Goal: Contribute content: Add original content to the website for others to see

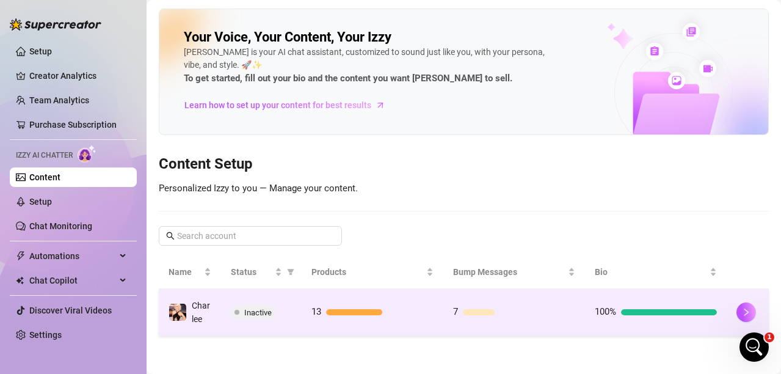
click at [341, 311] on div at bounding box center [354, 312] width 56 height 6
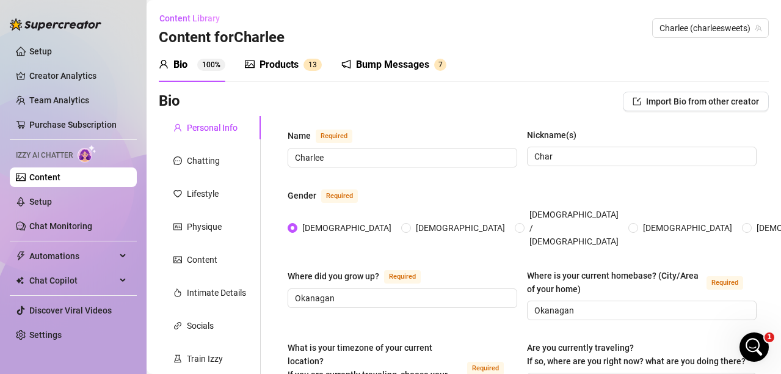
radio input "true"
type input "[DATE]"
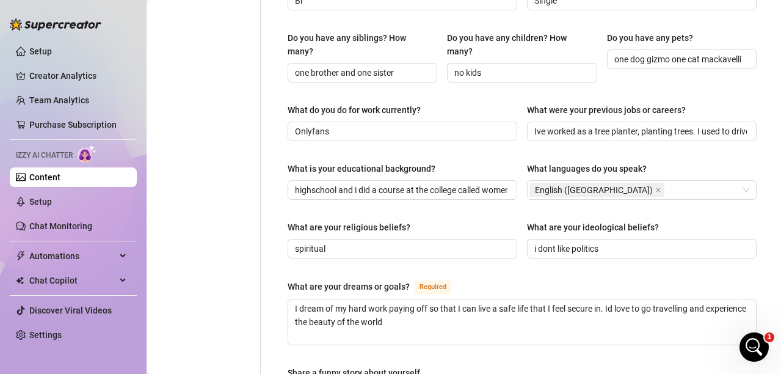
scroll to position [550, 0]
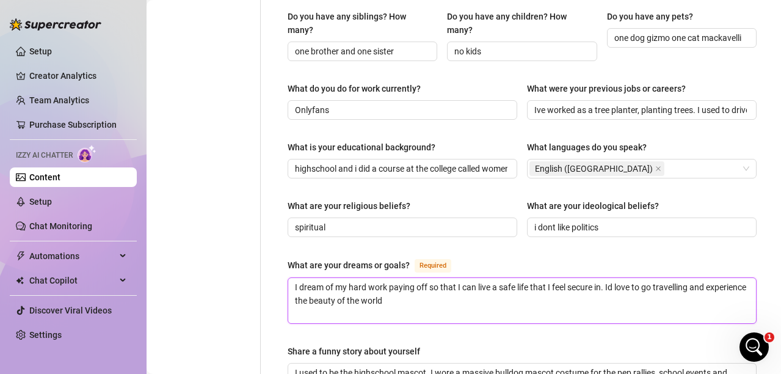
drag, startPoint x: 428, startPoint y: 287, endPoint x: 280, endPoint y: 268, distance: 149.7
click at [280, 268] on div "Name Required [PERSON_NAME] Nickname(s) Char Gender Required [DEMOGRAPHIC_DATA]…" at bounding box center [521, 104] width 493 height 1077
type textarea "I"
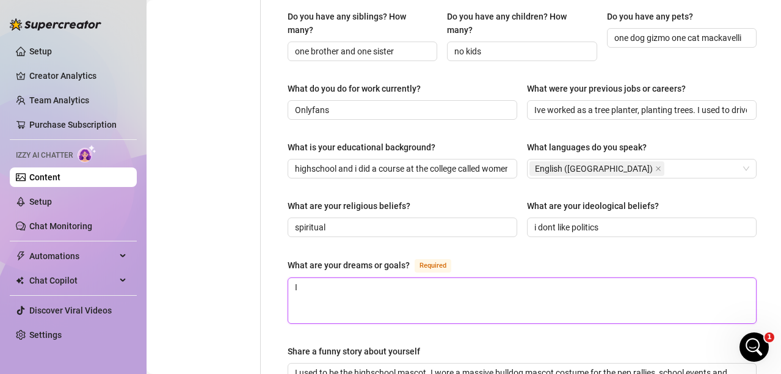
type textarea "I"
type textarea "I d"
type textarea "I dr"
type textarea "I dre"
type textarea "I drea"
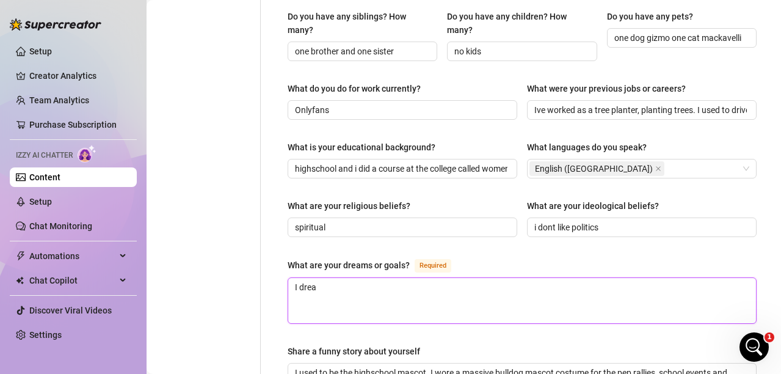
type textarea "I dream"
type textarea "I dream o"
type textarea "I dream of"
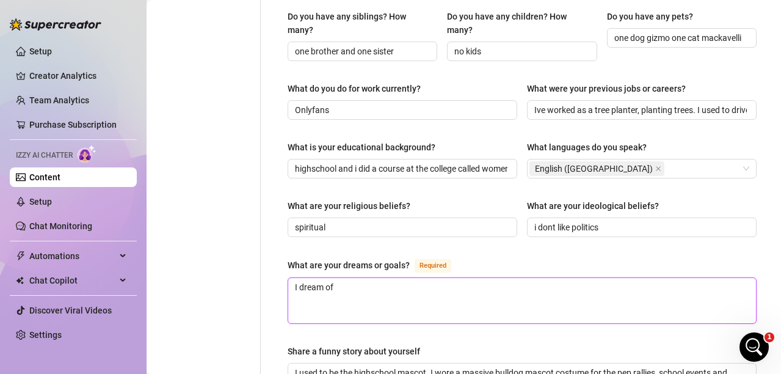
type textarea "I dream of t"
type textarea "I dream of tr"
type textarea "I dream of tra"
type textarea "I dream of trav"
type textarea "I dream of trave"
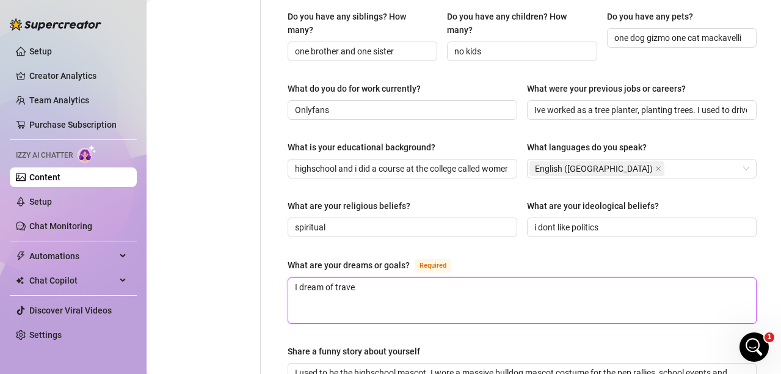
type textarea "I dream of travel"
type textarea "I dream of travell"
type textarea "I dream of travelli"
type textarea "I dream of travelling"
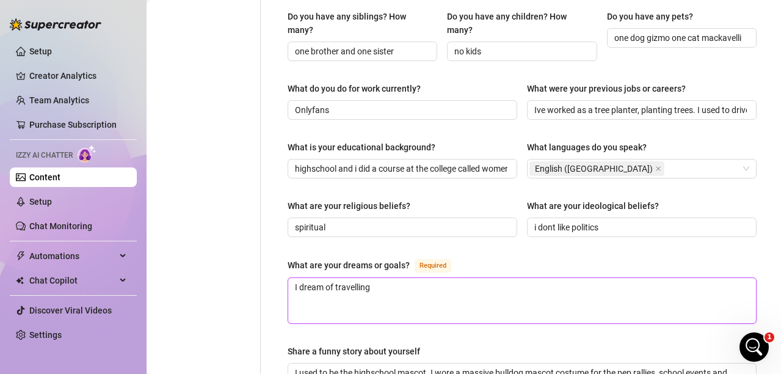
type textarea "I dream of travelling t"
type textarea "I dream of travelling th"
type textarea "I dream of travelling the"
type textarea "I dream of travelling the w"
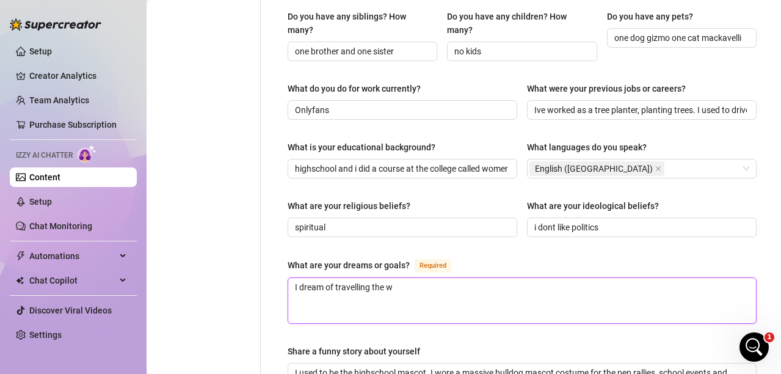
type textarea "I dream of travelling the wo"
type textarea "I dream of travelling the wor"
type textarea "I dream of travelling the worl"
type textarea "I dream of travelling the world"
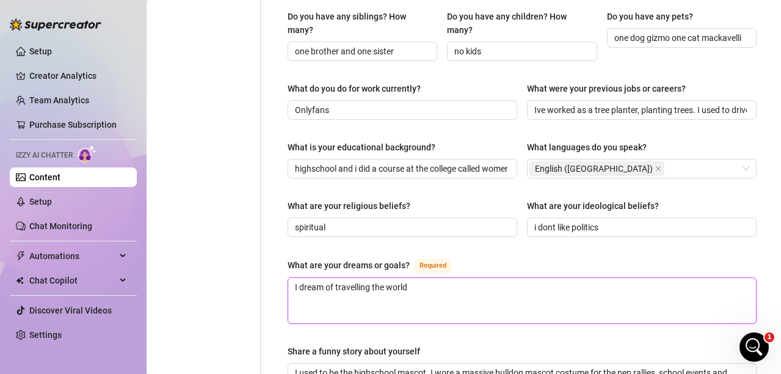
type textarea "I dream of travelling the world w"
type textarea "I dream of travelling the world wi"
type textarea "I dream of travelling the world with"
type textarea "I dream of travelling the world with m"
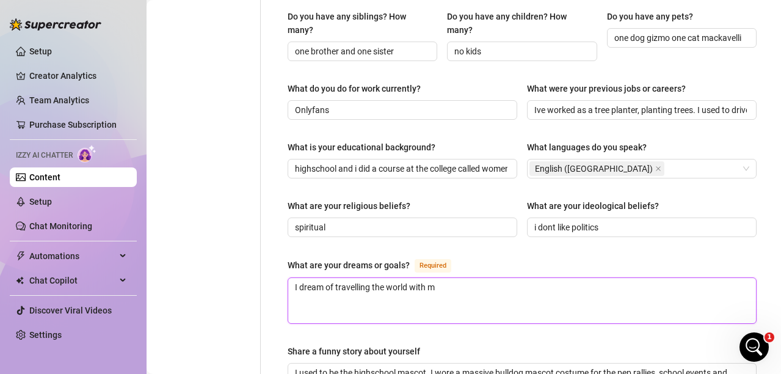
type textarea "I dream of travelling the world with my"
type textarea "I dream of travelling the world with my d"
type textarea "I dream of travelling the world with my do"
type textarea "I dream of travelling the world with my dog"
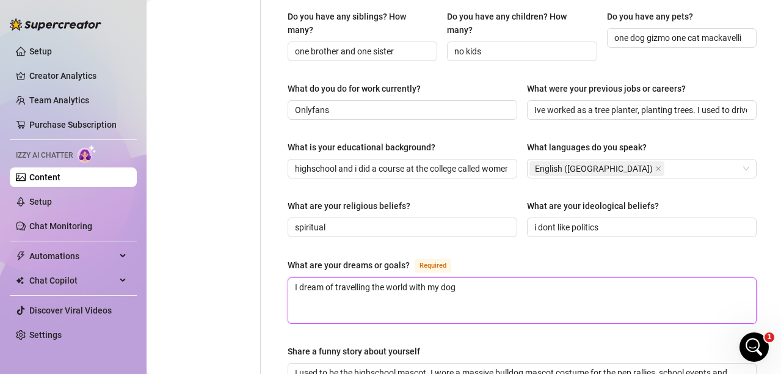
type textarea "I dream of travelling the world with my dog"
type textarea "I dream of travelling the world with my dog G"
type textarea "I dream of travelling the world with my dog Gi"
type textarea "I dream of travelling the world with my dog Giz"
type textarea "I dream of travelling the world with my dog Gizm"
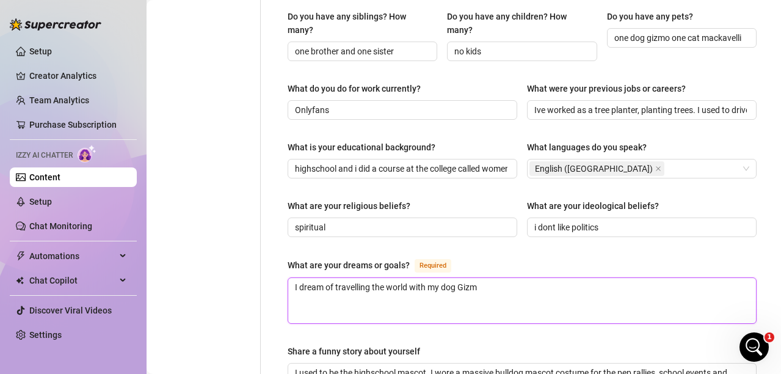
type textarea "I dream of travelling the world with my dog Gizmo"
type textarea "I dream of travelling the world with my dog Gizmo!"
type textarea "I dream of travelling the world with my dog Gizmo! M"
type textarea "I dream of travelling the world with my dog Gizmo! Ma"
type textarea "I dream of travelling the world with my dog Gizmo! May"
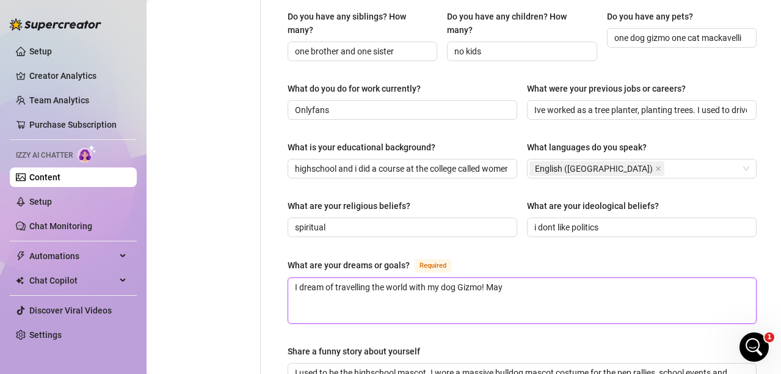
type textarea "I dream of travelling the world with my dog Gizmo! Mayb"
type textarea "I dream of travelling the world with my dog Gizmo! Maybe"
type textarea "I dream of travelling the world with my dog Gizmo! Maybe b"
type textarea "I dream of travelling the world with my dog Gizmo! Maybe bu"
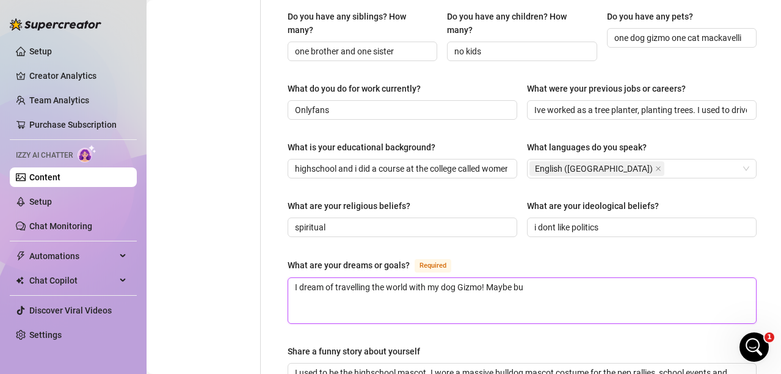
type textarea "I dream of travelling the world with my dog Gizmo! Maybe buy"
type textarea "I dream of travelling the world with my dog Gizmo! Maybe buyi"
type textarea "I dream of travelling the world with my dog Gizmo! Maybe buyin"
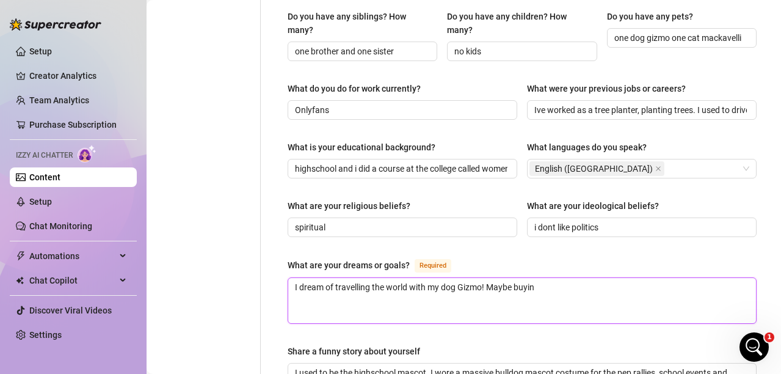
type textarea "I dream of travelling the world with my dog Gizmo! Maybe buying"
type textarea "I dream of travelling the world with my dog Gizmo! Maybe buying a"
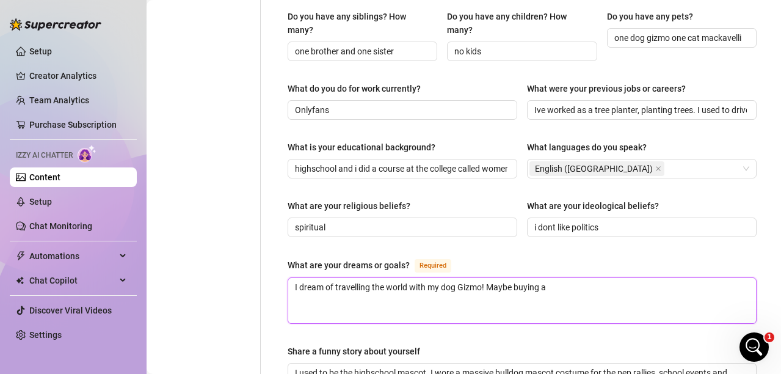
type textarea "I dream of travelling the world with my dog Gizmo! Maybe buying a"
type textarea "I dream of travelling the world with my dog Gizmo! Maybe buying aN"
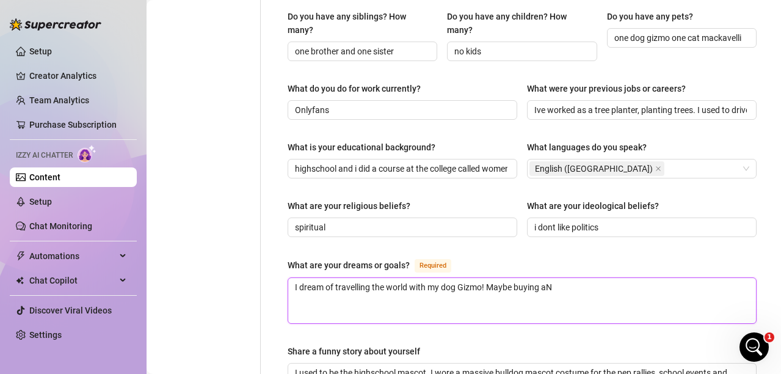
type textarea "I dream of travelling the world with my dog Gizmo! Maybe buying a"
type textarea "I dream of travelling the world with my dog Gizmo! Maybe buying a R"
type textarea "I dream of travelling the world with my dog Gizmo! Maybe buying a RV"
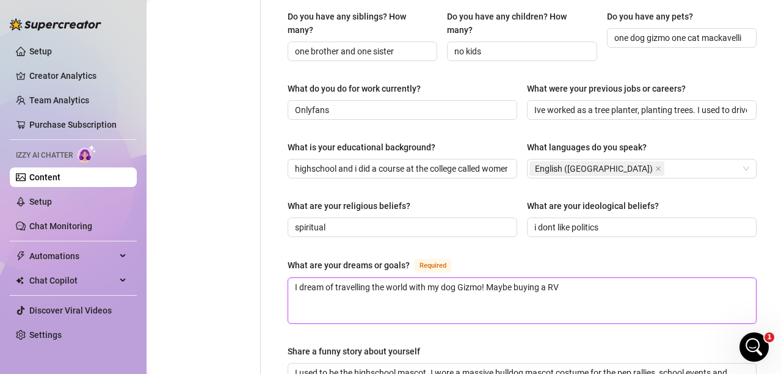
type textarea "I dream of travelling the world with my dog Gizmo! Maybe buying a RV a"
type textarea "I dream of travelling the world with my dog Gizmo! Maybe buying a RV an"
type textarea "I dream of travelling the world with my dog Gizmo! Maybe buying a RV and"
type textarea "I dream of travelling the world with my dog Gizmo! Maybe buying a RV and ro"
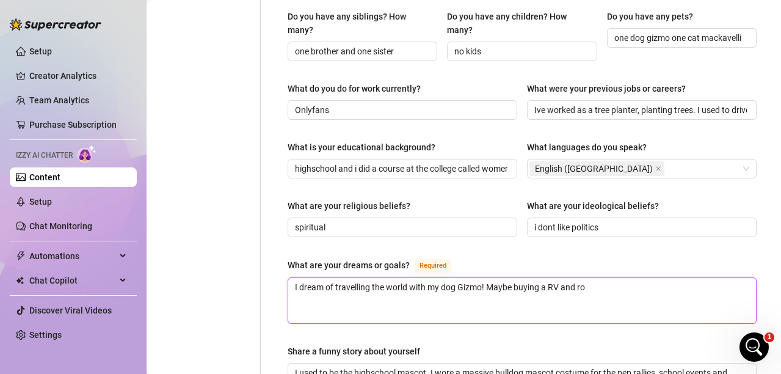
type textarea "I dream of travelling the world with my dog Gizmo! Maybe buying a RV and roa"
type textarea "I dream of travelling the world with my dog Gizmo! Maybe buying a RV and road"
type textarea "I dream of travelling the world with my dog Gizmo! Maybe buying a RV and roadt"
type textarea "I dream of travelling the world with my dog Gizmo! Maybe buying a RV and roadtr"
type textarea "I dream of travelling the world with my dog Gizmo! Maybe buying a RV and roadtri"
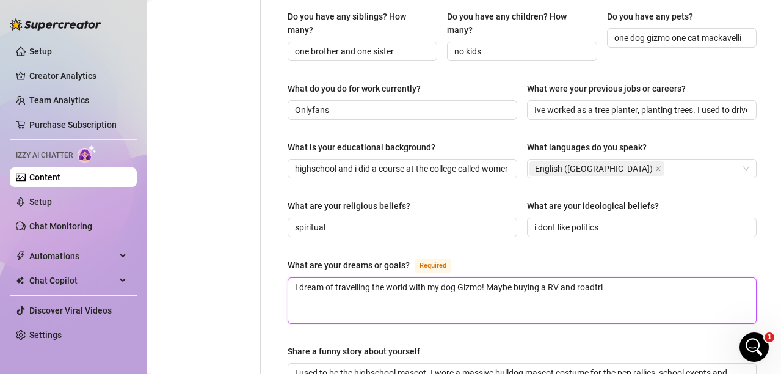
type textarea "I dream of travelling the world with my dog Gizmo! Maybe buying a RV and roadtr…"
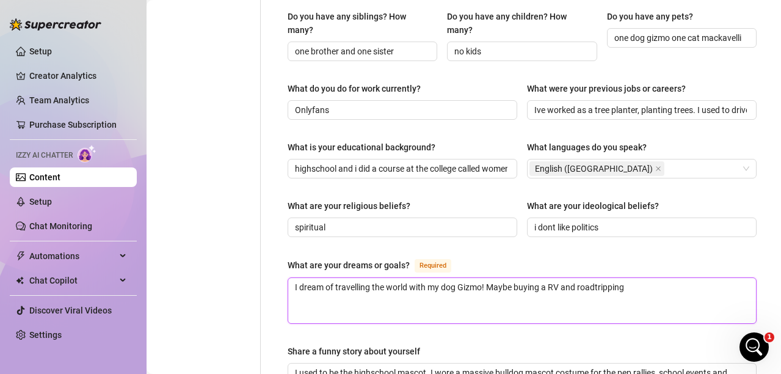
type textarea "I dream of travelling the world with my dog Gizmo! Maybe buying a RV and roadtr…"
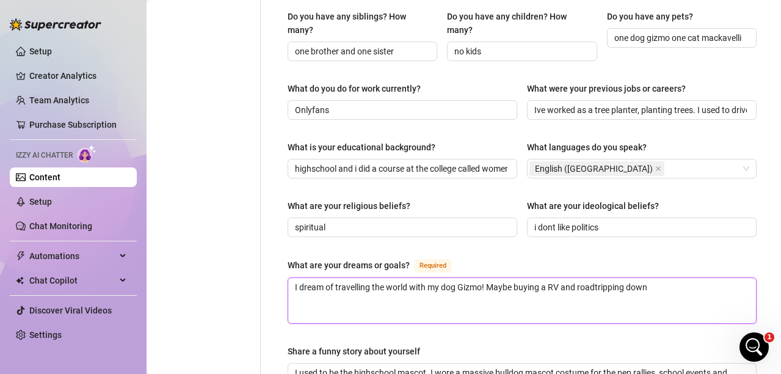
type textarea "I dream of travelling the world with my dog Gizmo! Maybe buying a RV and roadtr…"
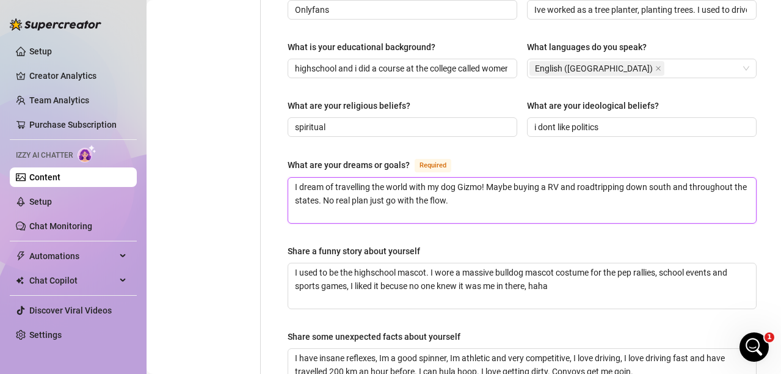
scroll to position [672, 0]
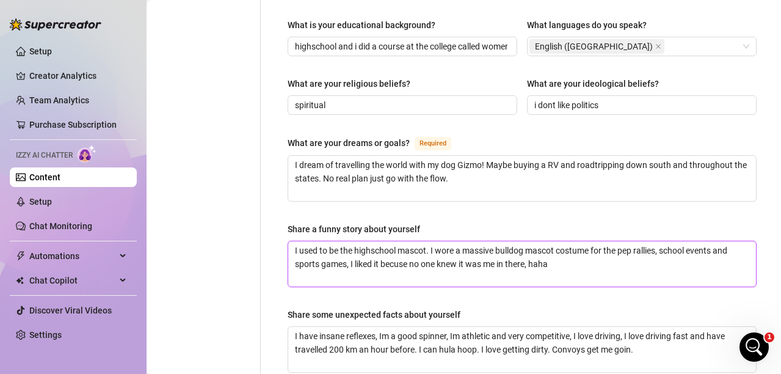
click at [430, 242] on textarea "I used to be the highschool mascot. I wore a massive bulldog mascot costume for…" at bounding box center [522, 263] width 468 height 45
click at [431, 241] on textarea "I used to be the highschool mascot! I wore a massive bulldog mascot costume for…" at bounding box center [522, 263] width 468 height 45
drag, startPoint x: 431, startPoint y: 239, endPoint x: 530, endPoint y: 251, distance: 100.3
click at [530, 251] on textarea "I used to be the highschool mascot! I wore a massive bulldog mascot costume for…" at bounding box center [522, 263] width 468 height 45
click at [398, 255] on textarea "I used to be the highschool mascot! I wore a massive bulldog mascot costume for…" at bounding box center [522, 263] width 468 height 45
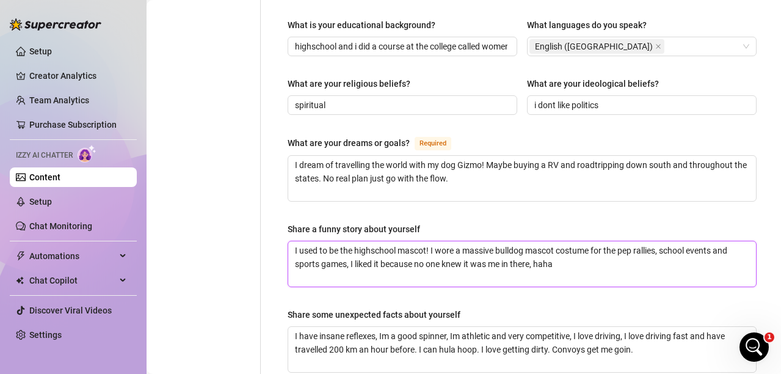
drag, startPoint x: 563, startPoint y: 254, endPoint x: 344, endPoint y: 261, distance: 218.2
click at [344, 261] on textarea "I used to be the highschool mascot! I wore a massive bulldog mascot costume for…" at bounding box center [522, 263] width 468 height 45
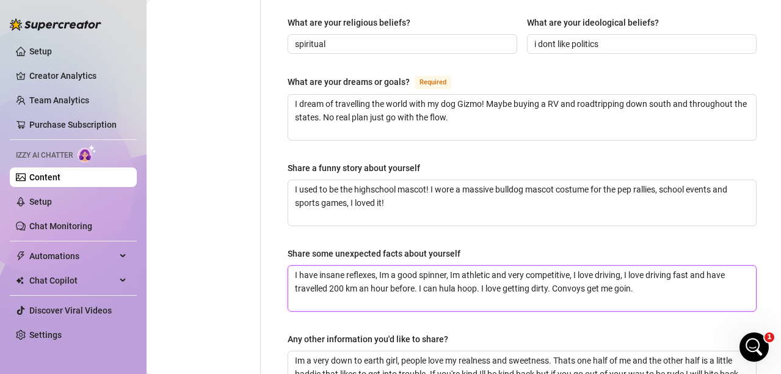
click at [344, 266] on textarea "I have insane reflexes, Im a good spinner, Im athletic and very competitive, I …" at bounding box center [522, 288] width 468 height 45
click at [474, 266] on textarea "I have insanely good reflexes, Im a good spinner, Im athletic and very competit…" at bounding box center [522, 288] width 468 height 45
drag, startPoint x: 475, startPoint y: 264, endPoint x: 408, endPoint y: 265, distance: 67.2
click at [408, 266] on textarea "I have insanely good reflexes, Im a good spinner, Im athletic and very competit…" at bounding box center [522, 288] width 468 height 45
drag, startPoint x: 582, startPoint y: 266, endPoint x: 531, endPoint y: 268, distance: 51.4
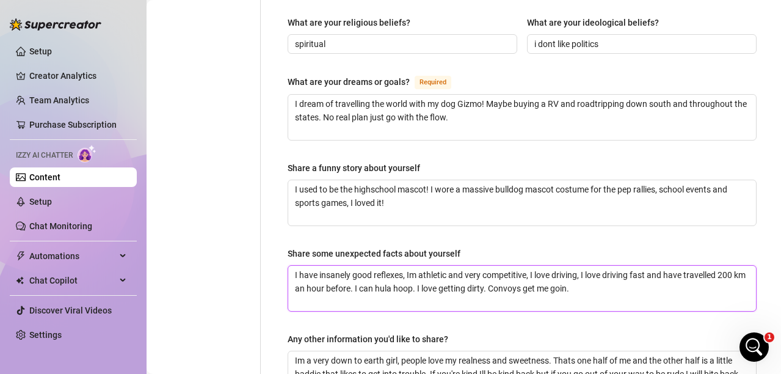
click at [531, 268] on textarea "I have insanely good reflexes, Im athletic and very competitive, I love driving…" at bounding box center [522, 288] width 468 height 45
click at [453, 278] on textarea "I have insanely good reflexes, Im athletic and very competitive, I love driving…" at bounding box center [522, 288] width 468 height 45
click at [637, 279] on textarea "I have insanely good reflexes, Im athletic and very competitive, I love driving…" at bounding box center [522, 288] width 468 height 45
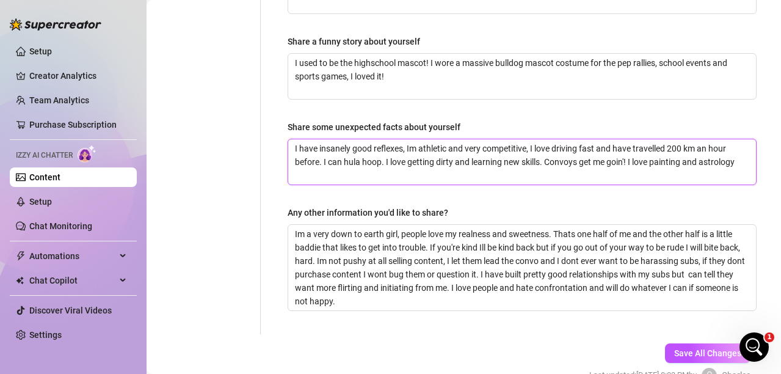
scroll to position [916, 0]
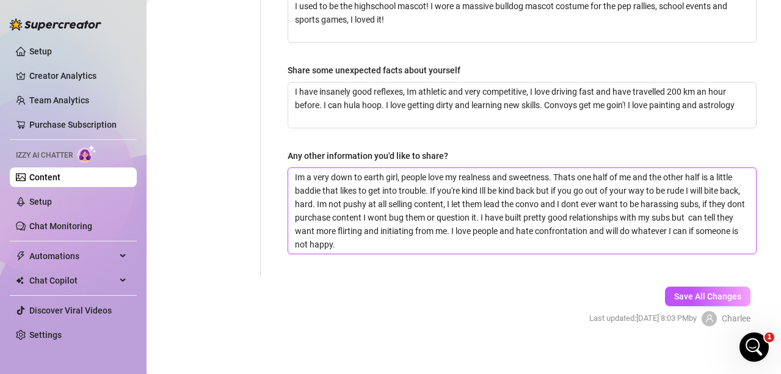
click at [395, 233] on textarea "Im a very down to earth girl, people love my realness and sweetness. Thats one …" at bounding box center [522, 211] width 468 height 86
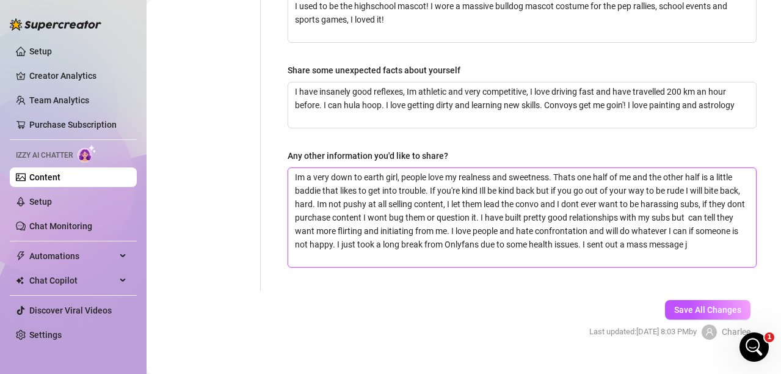
scroll to position [0, 0]
drag, startPoint x: 449, startPoint y: 243, endPoint x: 639, endPoint y: 234, distance: 190.2
click at [639, 234] on textarea "Im a very down to earth girl, people love my realness and sweetness. Thats one …" at bounding box center [522, 217] width 468 height 99
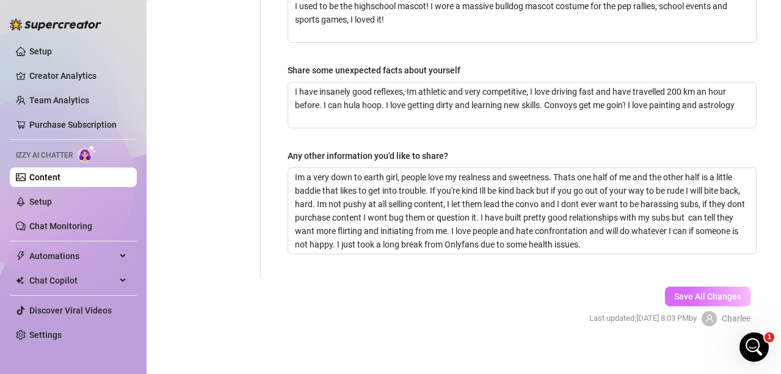
click at [683, 291] on span "Save All Changes" at bounding box center [707, 296] width 67 height 10
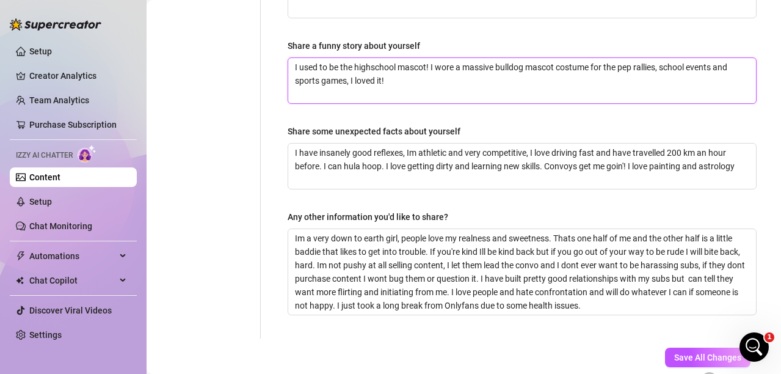
click at [371, 58] on textarea "I used to be the highschool mascot! I wore a massive bulldog mascot costume for…" at bounding box center [522, 80] width 468 height 45
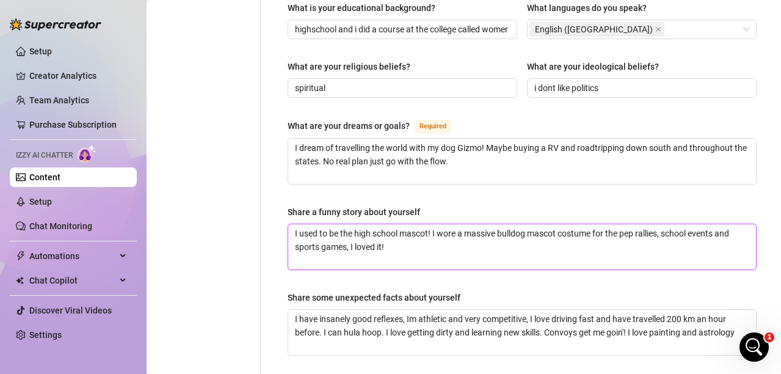
scroll to position [672, 0]
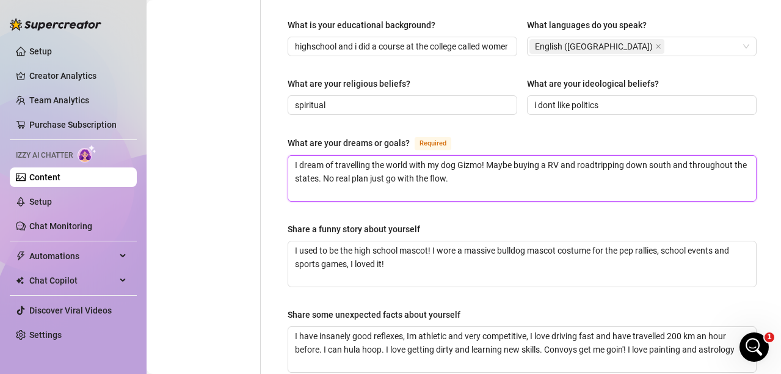
click at [595, 156] on textarea "I dream of travelling the world with my dog Gizmo! Maybe buying a RV and roadtr…" at bounding box center [522, 178] width 468 height 45
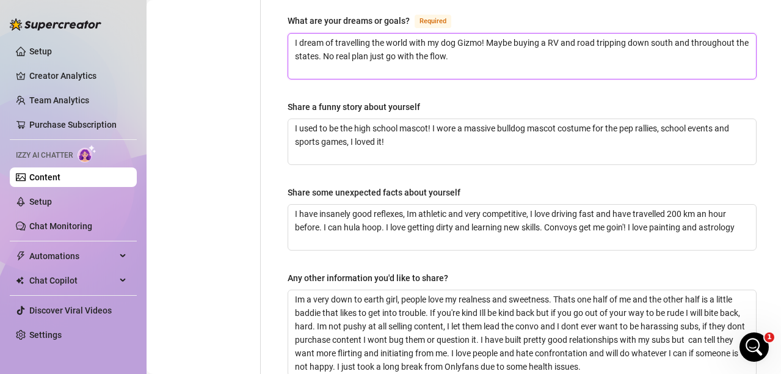
scroll to position [855, 0]
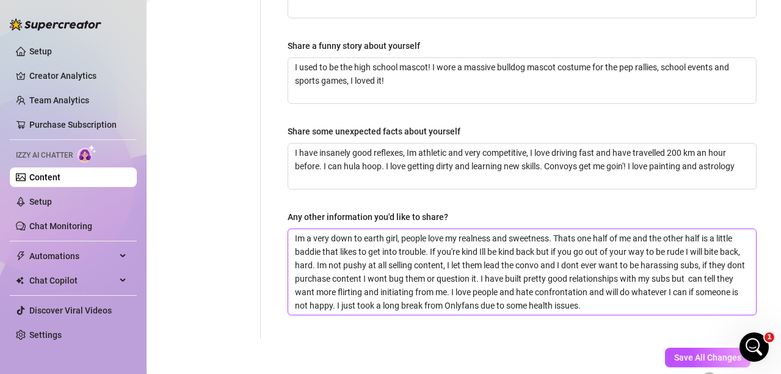
drag, startPoint x: 531, startPoint y: 294, endPoint x: 500, endPoint y: 297, distance: 31.9
click at [500, 297] on textarea "Im a very down to earth girl, people love my realness and sweetness. Thats one …" at bounding box center [522, 272] width 468 height 86
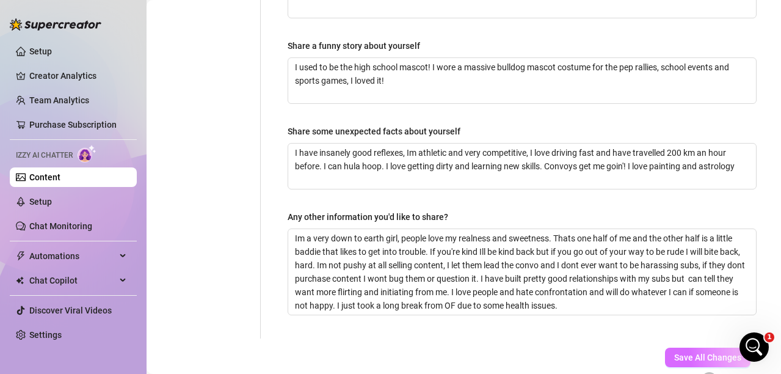
click at [682, 352] on span "Save All Changes" at bounding box center [707, 357] width 67 height 10
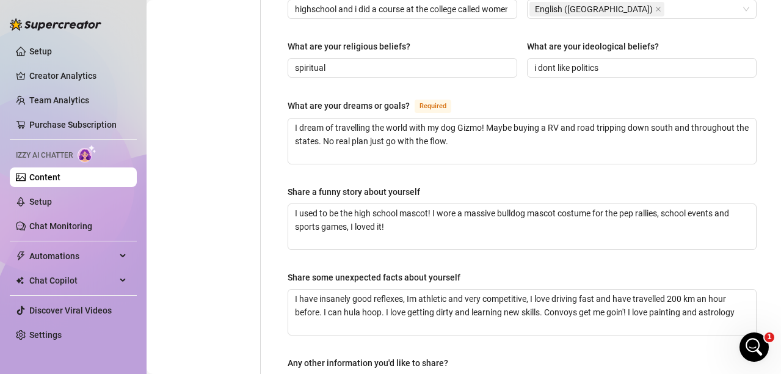
scroll to position [672, 0]
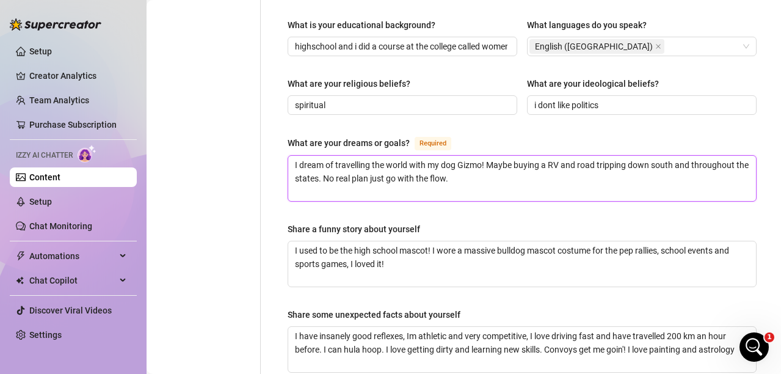
drag, startPoint x: 382, startPoint y: 167, endPoint x: 366, endPoint y: 166, distance: 15.9
click at [366, 166] on textarea "I dream of travelling the world with my dog Gizmo! Maybe buying a RV and road t…" at bounding box center [522, 178] width 468 height 45
click at [384, 167] on textarea "I dream of travelling the world with my dog Gizmo! Maybe buying a RV and road t…" at bounding box center [522, 178] width 468 height 45
drag, startPoint x: 384, startPoint y: 167, endPoint x: 341, endPoint y: 162, distance: 43.0
click at [341, 162] on textarea "I dream of travelling the world with my dog Gizmo! Maybe buying a RV and road t…" at bounding box center [522, 178] width 468 height 45
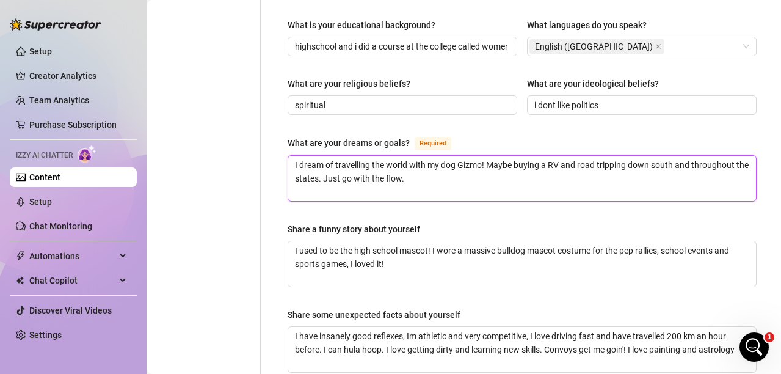
click at [428, 165] on textarea "I dream of travelling the world with my dog Gizmo! Maybe buying a RV and road t…" at bounding box center [522, 178] width 468 height 45
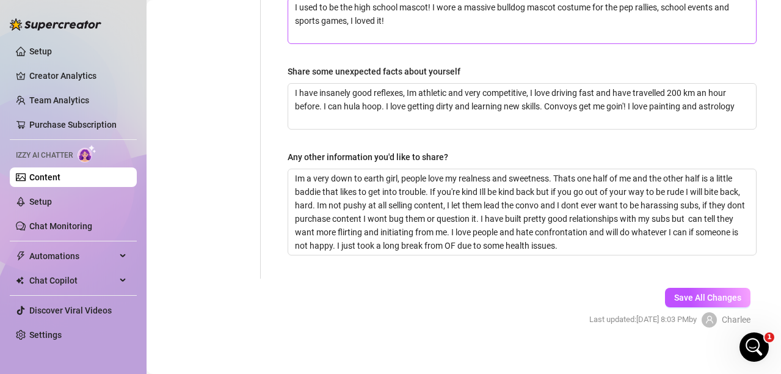
scroll to position [916, 0]
click at [681, 291] on span "Save All Changes" at bounding box center [707, 296] width 67 height 10
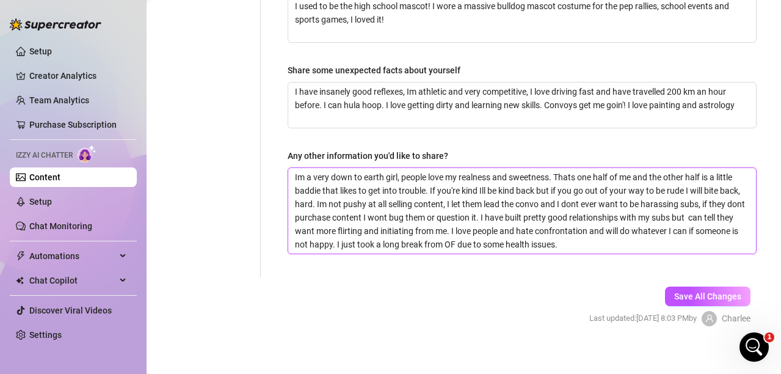
drag, startPoint x: 616, startPoint y: 231, endPoint x: 385, endPoint y: 230, distance: 230.9
click at [385, 230] on textarea "Im a very down to earth girl, people love my realness and sweetness. Thats one …" at bounding box center [522, 211] width 468 height 86
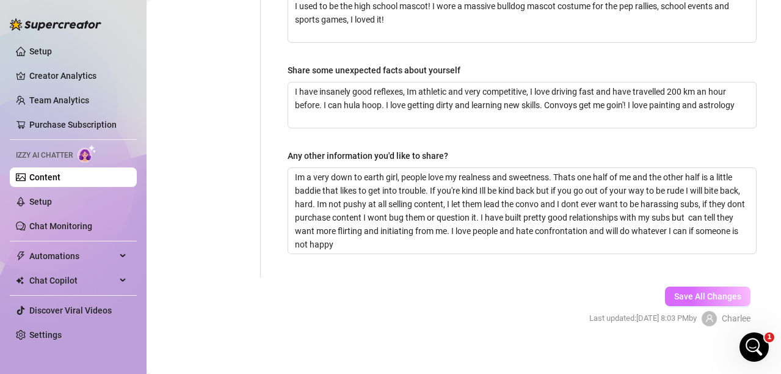
click at [708, 291] on span "Save All Changes" at bounding box center [707, 296] width 67 height 10
click at [674, 291] on span "Save All Changes" at bounding box center [707, 296] width 67 height 10
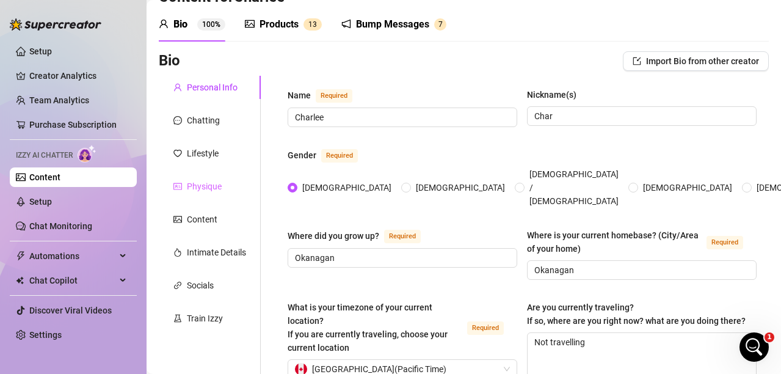
scroll to position [61, 0]
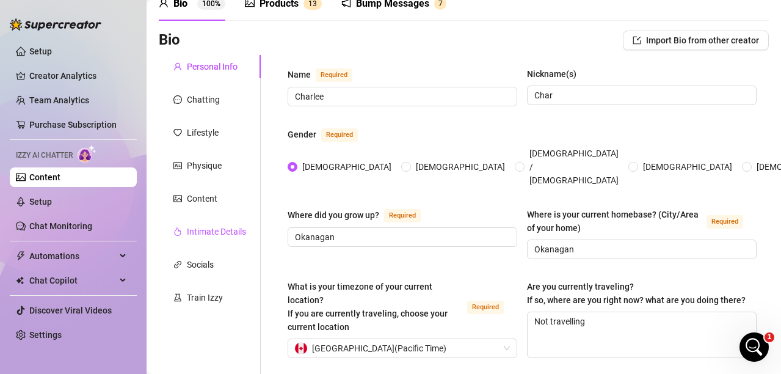
click at [208, 229] on div "Intimate Details" at bounding box center [216, 231] width 59 height 13
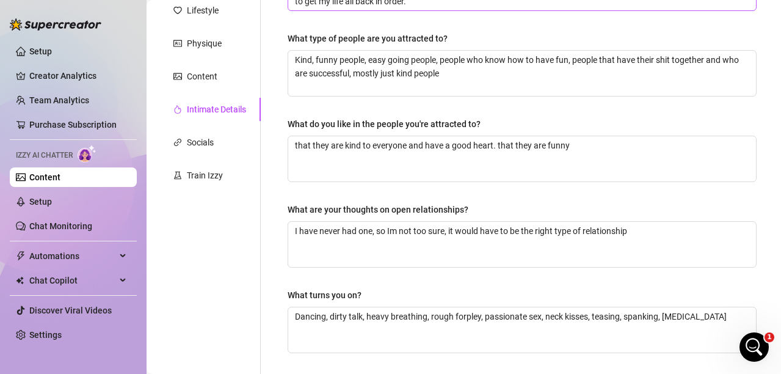
scroll to position [244, 0]
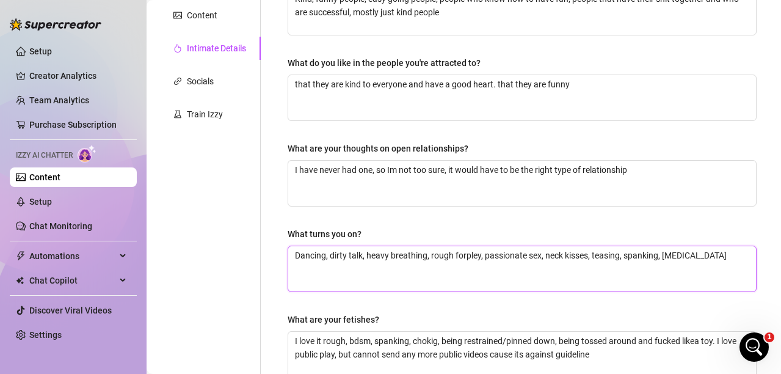
drag, startPoint x: 693, startPoint y: 254, endPoint x: 662, endPoint y: 258, distance: 31.4
click at [662, 258] on textarea "Dancing, dirty talk, heavy breathing, rough forpley, passionate sex, neck kisse…" at bounding box center [522, 268] width 468 height 45
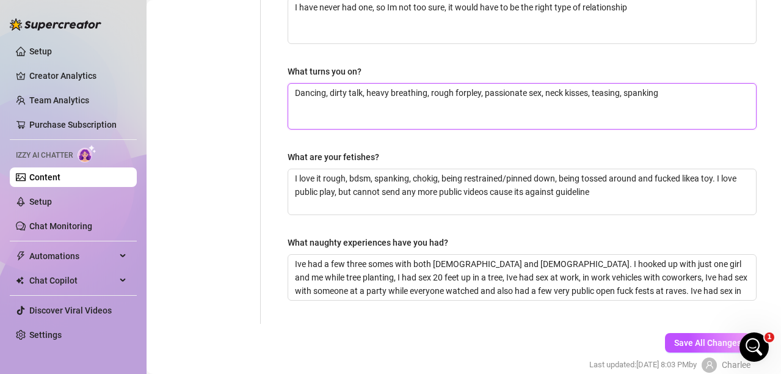
scroll to position [463, 0]
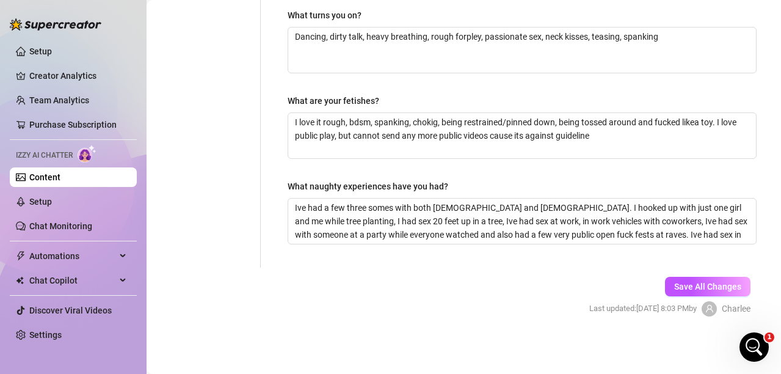
click at [674, 285] on span "Save All Changes" at bounding box center [707, 287] width 67 height 10
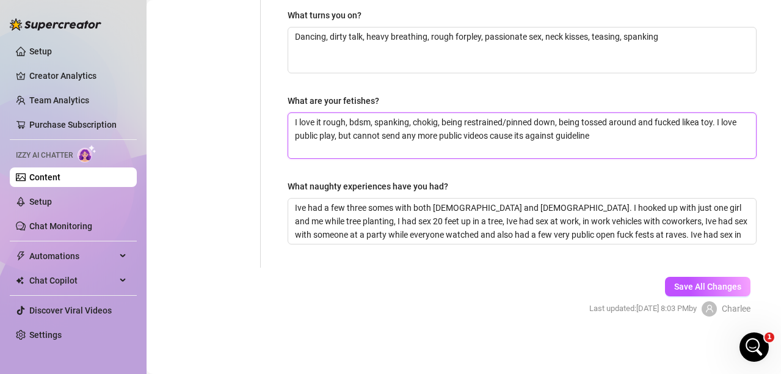
drag, startPoint x: 317, startPoint y: 134, endPoint x: 293, endPoint y: 134, distance: 23.8
click at [293, 134] on textarea "I love it rough, bdsm, spanking, chokig, being restrained/pinned down, being to…" at bounding box center [522, 135] width 468 height 45
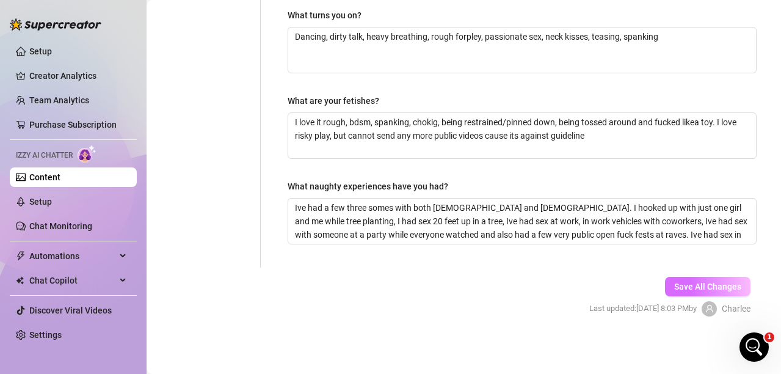
click at [683, 290] on span "Save All Changes" at bounding box center [707, 287] width 67 height 10
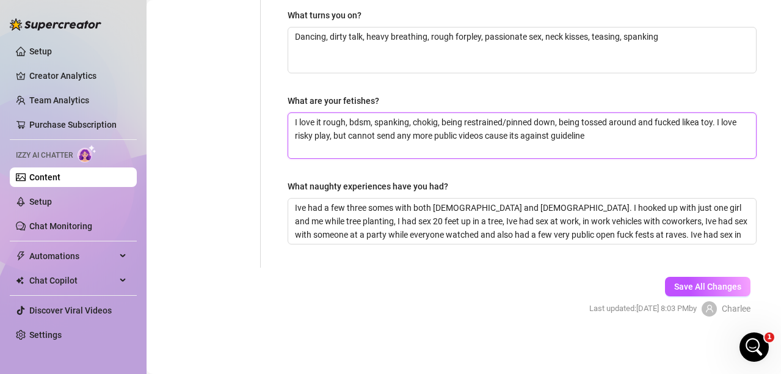
click at [449, 134] on textarea "I love it rough, bdsm, spanking, chokig, being restrained/pinned down, being to…" at bounding box center [522, 135] width 468 height 45
drag, startPoint x: 456, startPoint y: 134, endPoint x: 432, endPoint y: 136, distance: 24.5
click at [432, 136] on textarea "I love it rough, bdsm, spanking, chokig, being restrained/pinned down, being to…" at bounding box center [522, 135] width 468 height 45
click at [431, 136] on textarea "I love it rough, bdsm, spanking, chokig, being restrained/pinned down, being to…" at bounding box center [522, 135] width 468 height 45
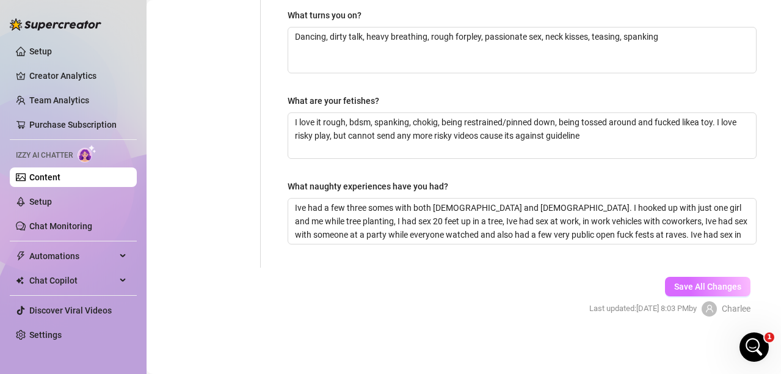
click at [686, 291] on span "Save All Changes" at bounding box center [707, 287] width 67 height 10
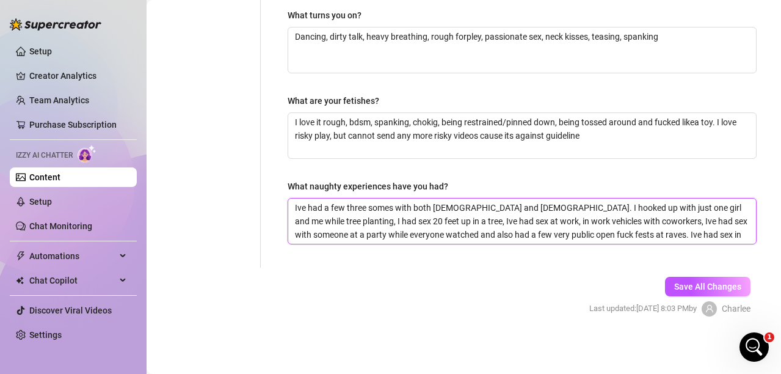
drag, startPoint x: 501, startPoint y: 234, endPoint x: 480, endPoint y: 234, distance: 21.4
click at [480, 234] on textarea "Ive had a few three somes with both [DEMOGRAPHIC_DATA] and [DEMOGRAPHIC_DATA]. …" at bounding box center [522, 220] width 468 height 45
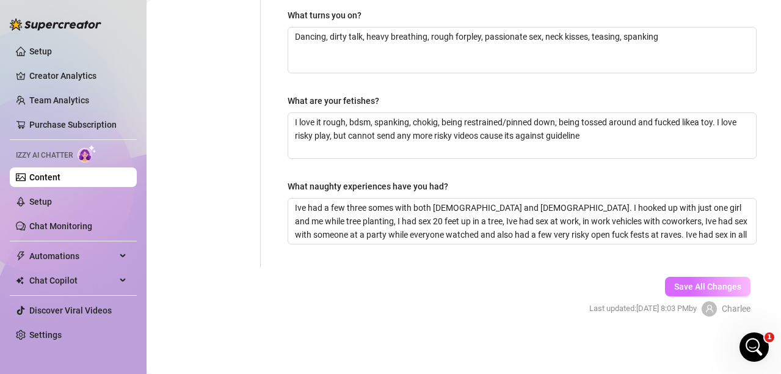
click at [674, 285] on span "Save All Changes" at bounding box center [707, 287] width 67 height 10
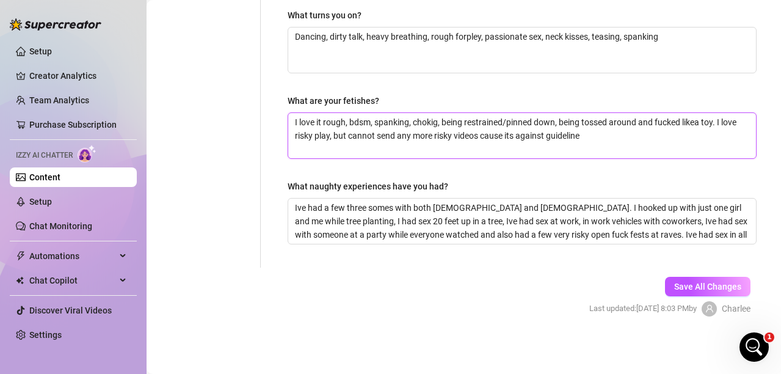
click at [437, 125] on textarea "I love it rough, bdsm, spanking, chokig, being restrained/pinned down, being to…" at bounding box center [522, 135] width 468 height 45
click at [668, 124] on textarea "I love it rough, bdsm, spanking, being restrained/pinned down, being tossed aro…" at bounding box center [522, 135] width 468 height 45
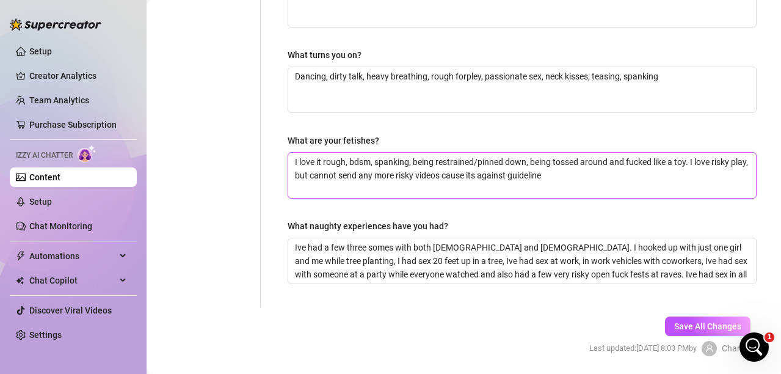
scroll to position [402, 0]
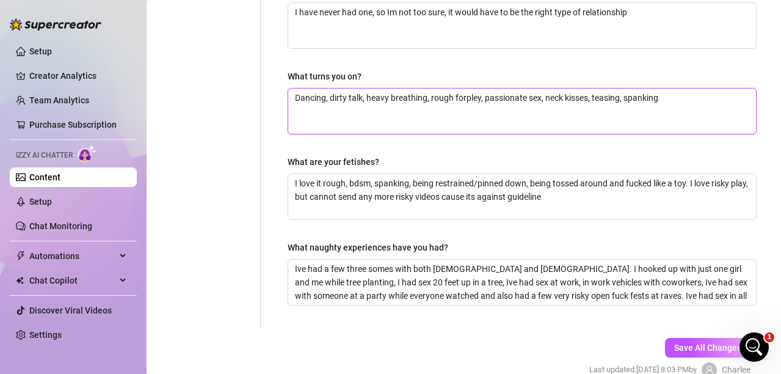
click at [465, 94] on textarea "Dancing, dirty talk, heavy breathing, rough forpley, passionate sex, neck kisse…" at bounding box center [522, 111] width 468 height 45
click at [481, 100] on textarea "Dancing, dirty talk, heavy breathing, rough forepley, passionate sex, neck kiss…" at bounding box center [522, 111] width 468 height 45
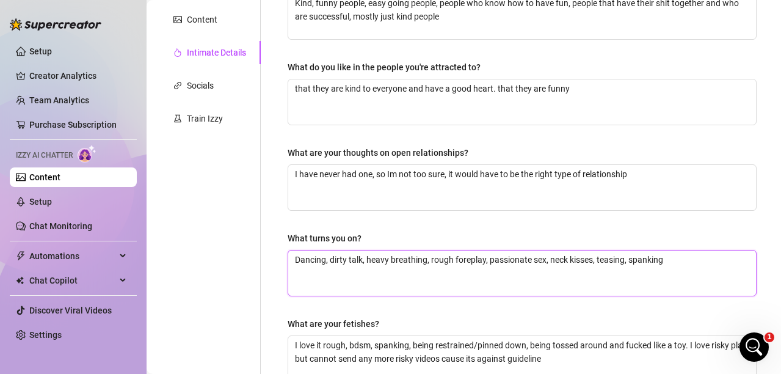
scroll to position [219, 0]
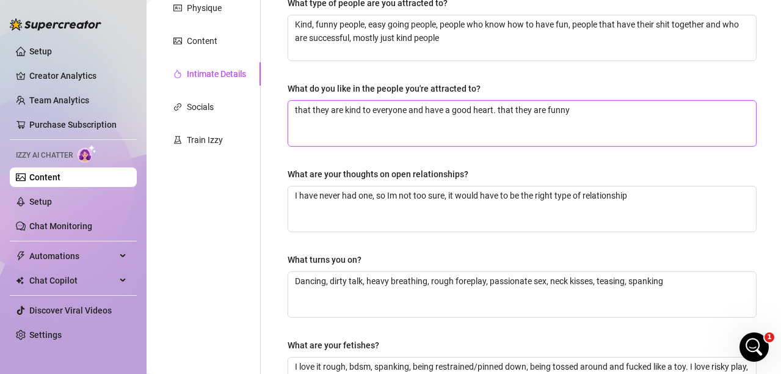
drag, startPoint x: 406, startPoint y: 109, endPoint x: 374, endPoint y: 112, distance: 31.3
click at [374, 112] on textarea "that they are kind to everyone and have a good heart. that they are funny" at bounding box center [522, 123] width 468 height 45
click at [559, 110] on textarea "that they are kind to people and have a good heart. that they are funny" at bounding box center [522, 123] width 468 height 45
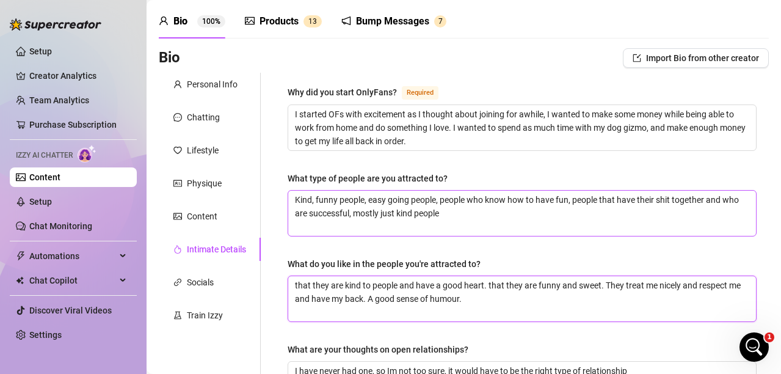
scroll to position [35, 0]
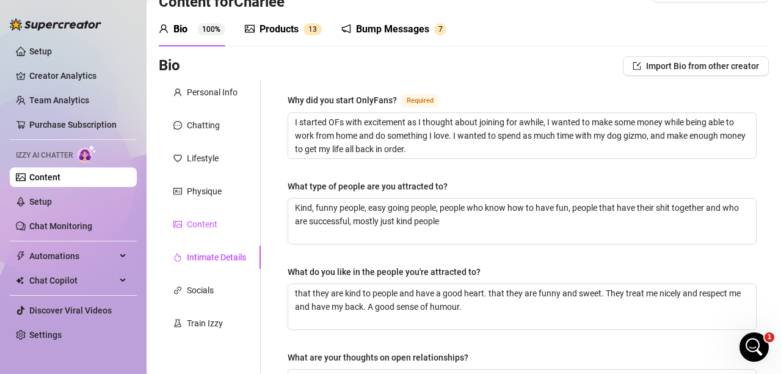
click at [200, 222] on div "Content" at bounding box center [202, 223] width 31 height 13
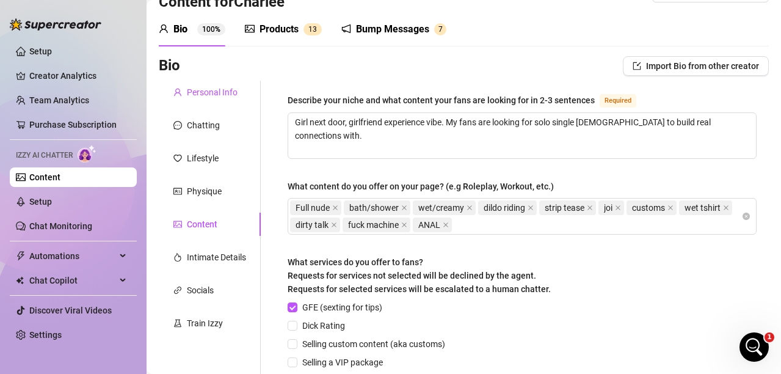
click at [217, 94] on div "Personal Info" at bounding box center [212, 92] width 51 height 13
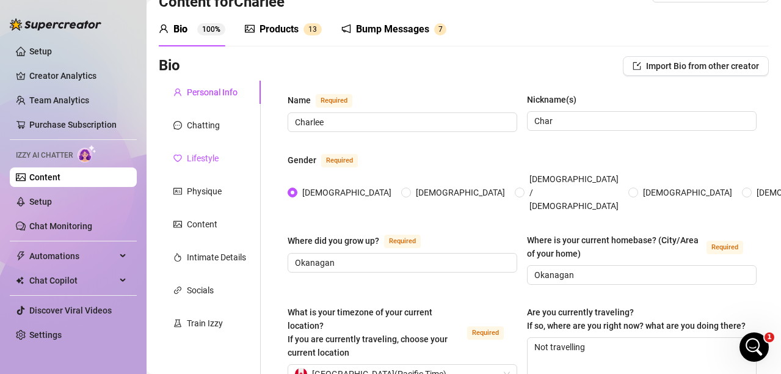
click at [194, 155] on div "Lifestyle" at bounding box center [203, 157] width 32 height 13
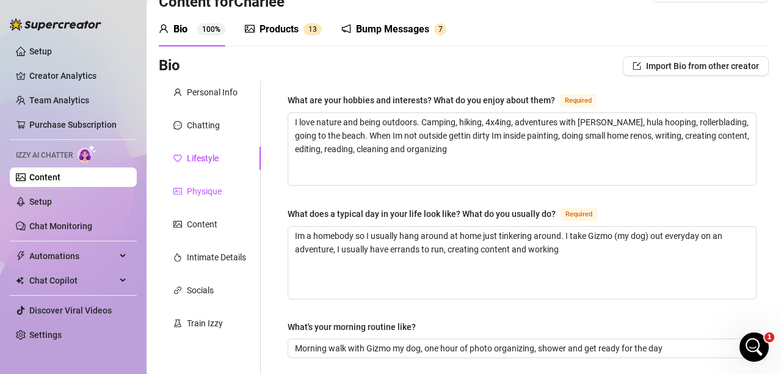
click at [198, 194] on div "Physique" at bounding box center [204, 190] width 35 height 13
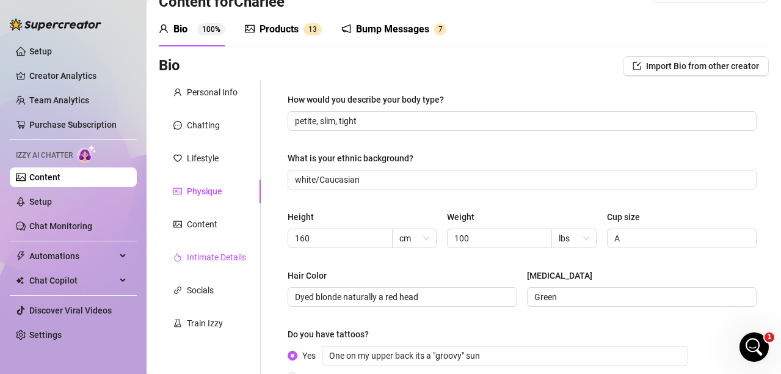
click at [202, 259] on div "Intimate Details" at bounding box center [216, 256] width 59 height 13
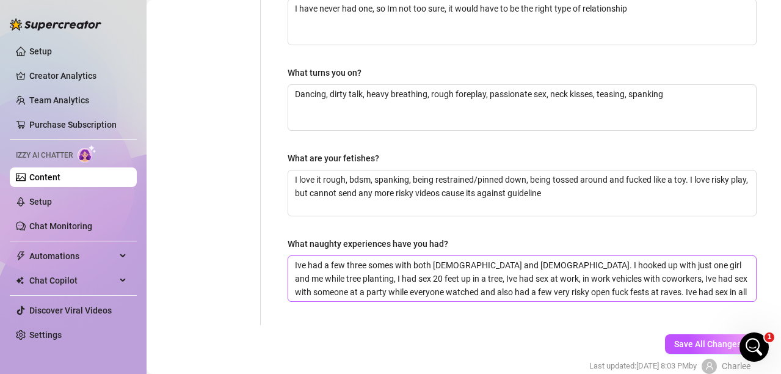
scroll to position [463, 0]
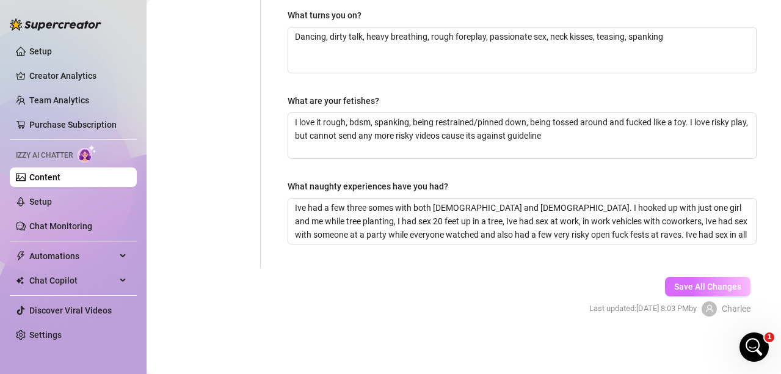
click at [677, 286] on span "Save All Changes" at bounding box center [707, 287] width 67 height 10
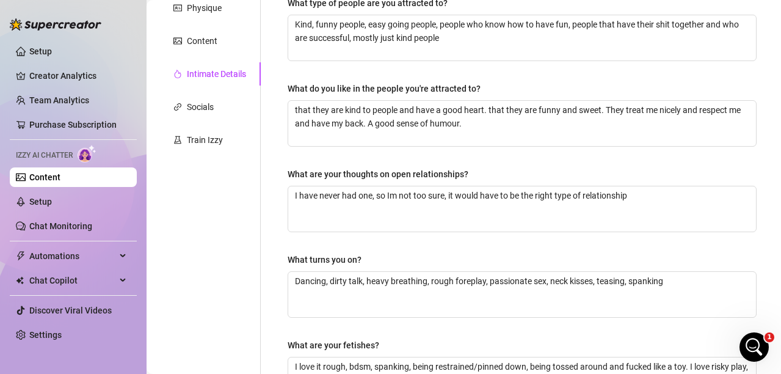
scroll to position [0, 0]
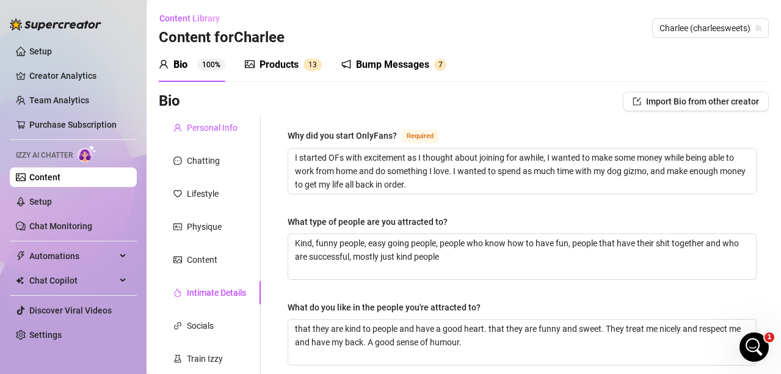
click at [215, 128] on div "Personal Info" at bounding box center [212, 127] width 51 height 13
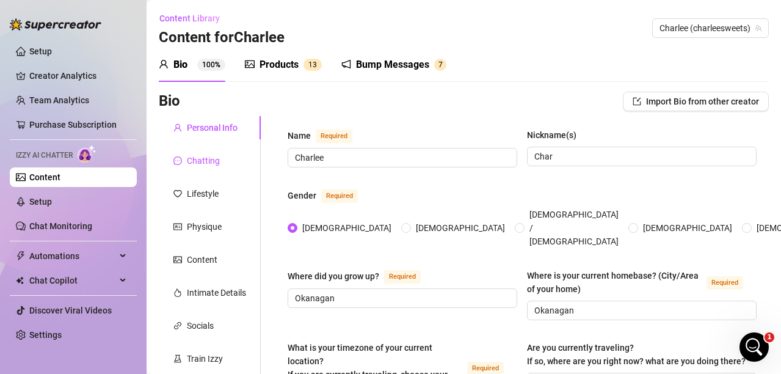
click at [198, 155] on div "Chatting" at bounding box center [203, 160] width 33 height 13
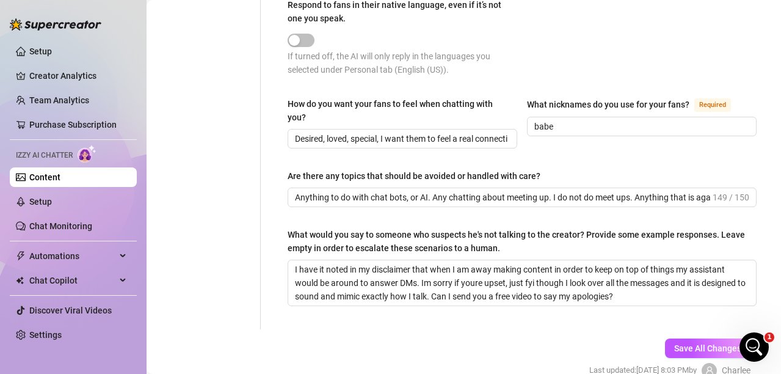
scroll to position [794, 0]
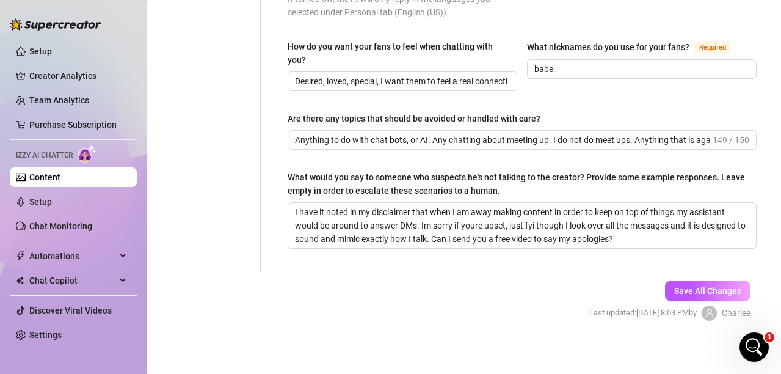
drag, startPoint x: 671, startPoint y: 284, endPoint x: 202, endPoint y: 135, distance: 492.8
click at [674, 286] on span "Save All Changes" at bounding box center [707, 291] width 67 height 10
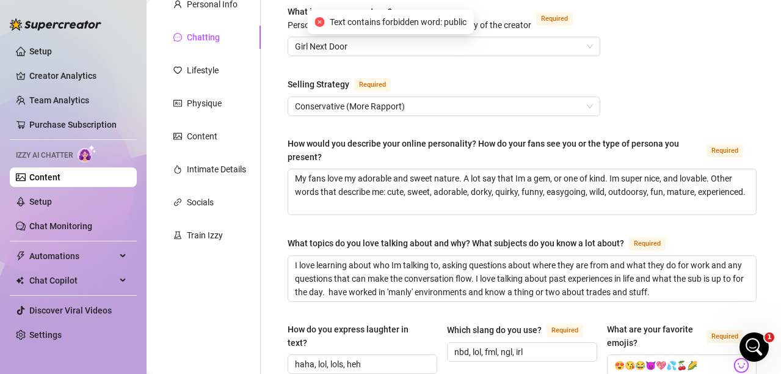
scroll to position [61, 0]
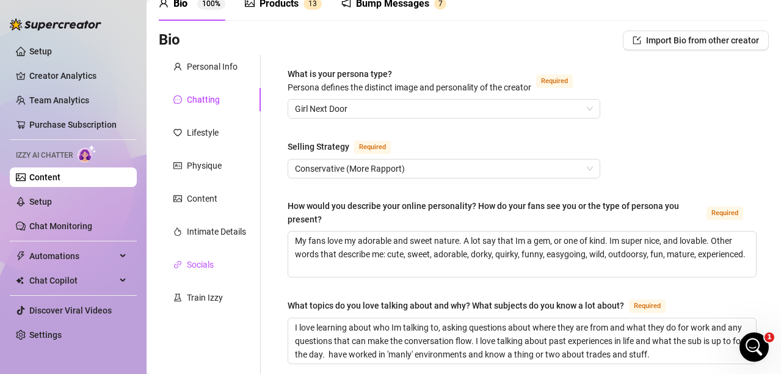
click at [200, 262] on div "Socials" at bounding box center [200, 264] width 27 height 13
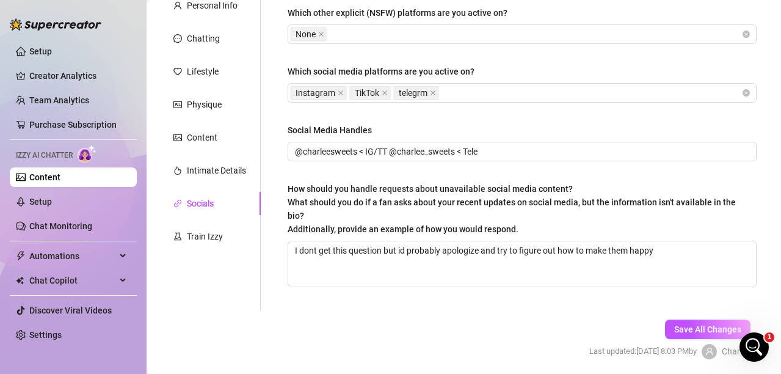
scroll to position [166, 0]
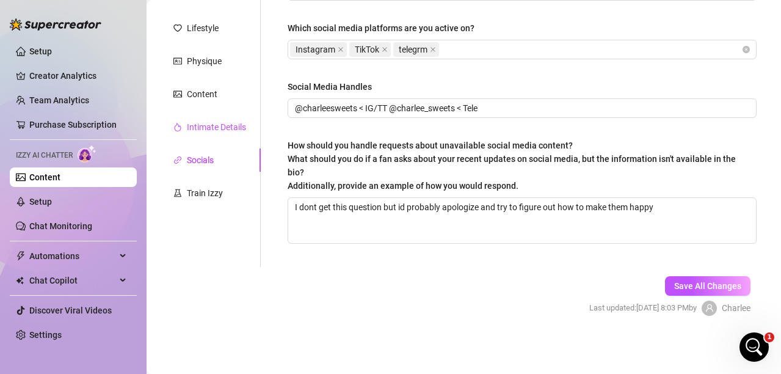
click at [205, 123] on div "Intimate Details" at bounding box center [216, 126] width 59 height 13
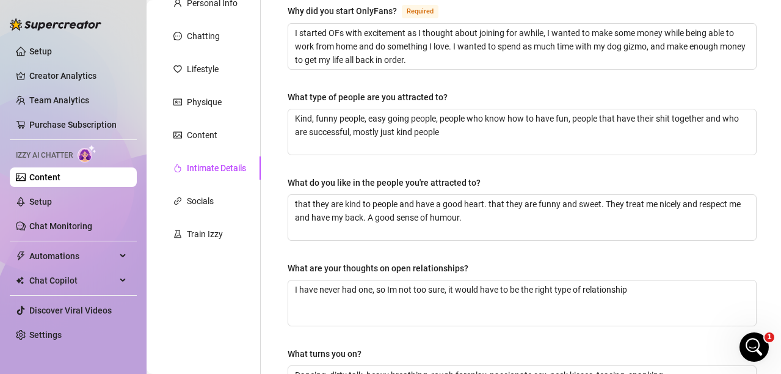
scroll to position [43, 0]
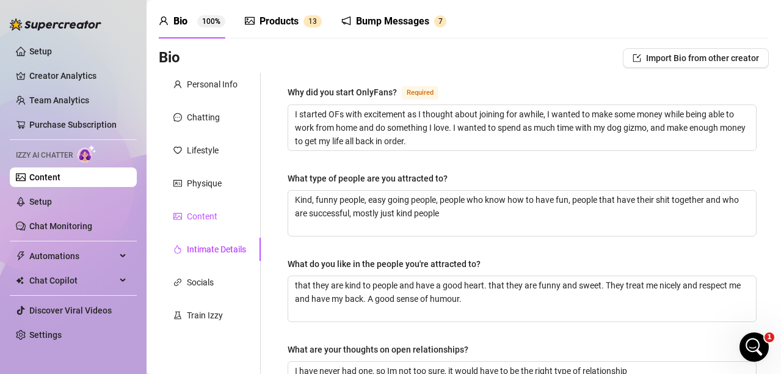
click at [191, 215] on div "Content" at bounding box center [202, 215] width 31 height 13
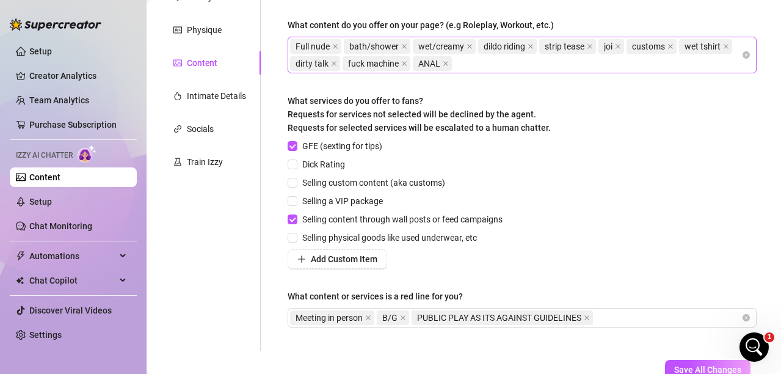
scroll to position [227, 0]
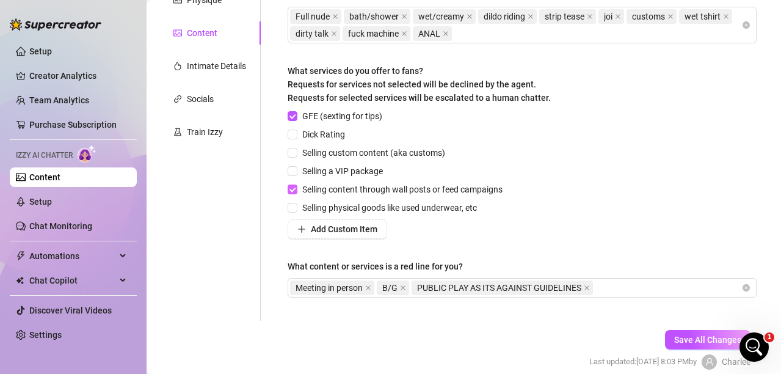
click at [293, 190] on input "Selling content through wall posts or feed campaigns" at bounding box center [292, 188] width 9 height 9
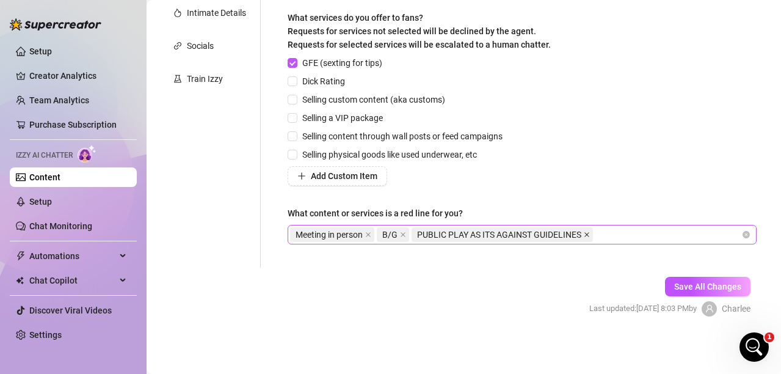
click at [590, 234] on icon "close" at bounding box center [587, 234] width 6 height 6
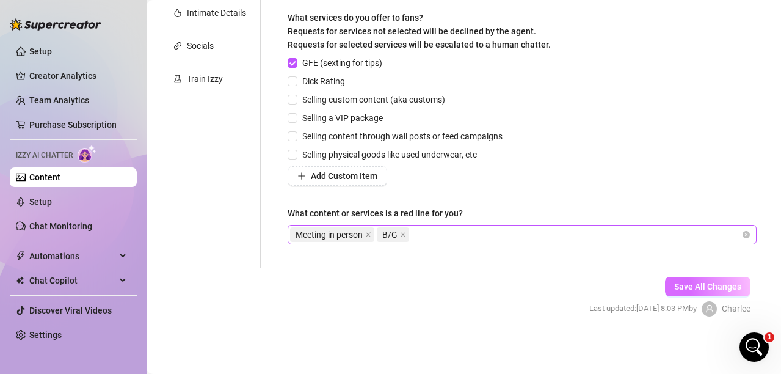
click at [674, 283] on span "Save All Changes" at bounding box center [707, 287] width 67 height 10
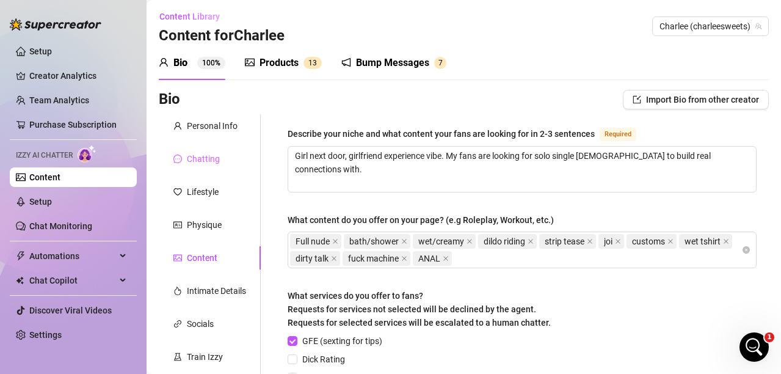
scroll to position [0, 0]
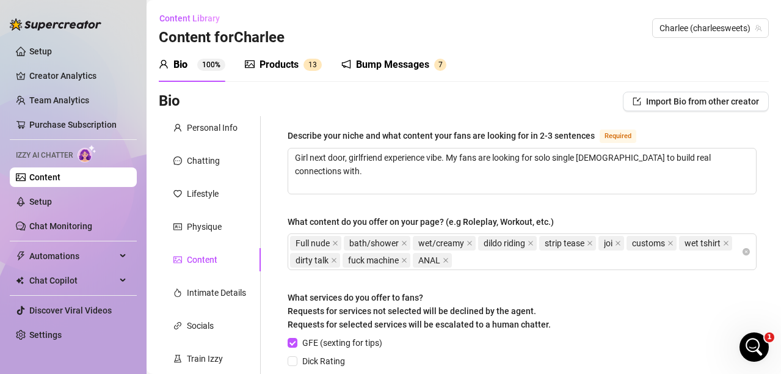
click at [289, 64] on div "Products" at bounding box center [279, 64] width 39 height 15
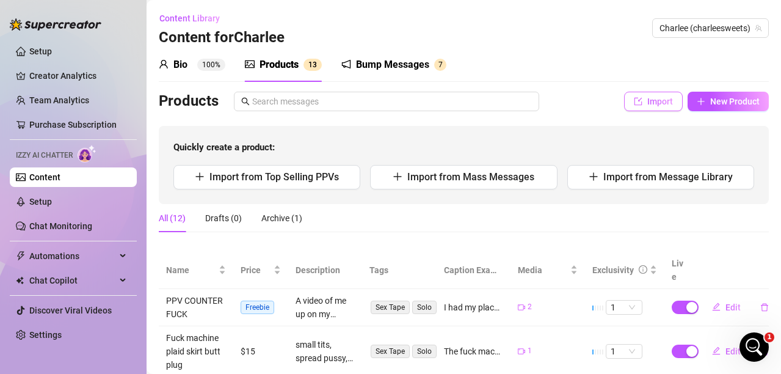
click at [624, 101] on button "Import" at bounding box center [653, 102] width 59 height 20
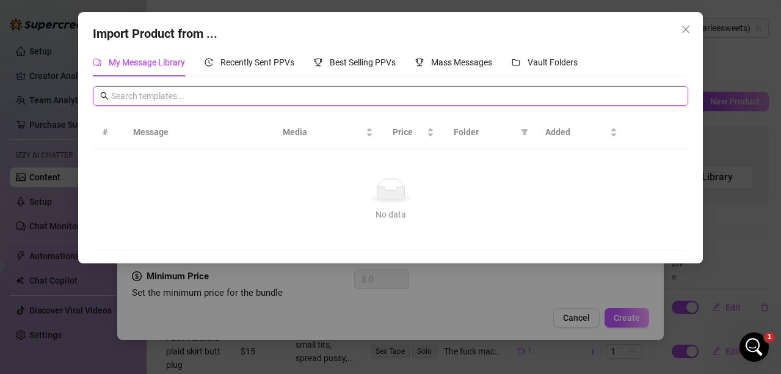
click at [151, 90] on input "text" at bounding box center [396, 95] width 570 height 13
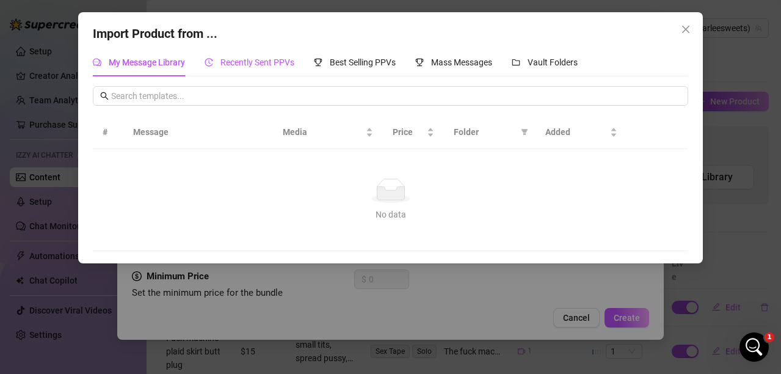
click at [260, 62] on span "Recently Sent PPVs" at bounding box center [257, 62] width 74 height 10
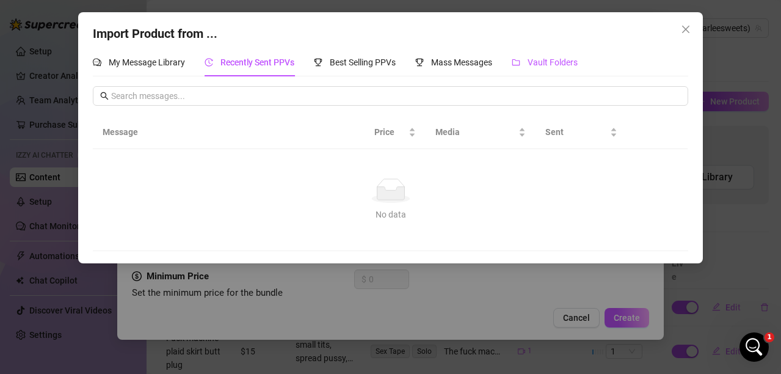
click at [533, 57] on span "Vault Folders" at bounding box center [553, 62] width 50 height 10
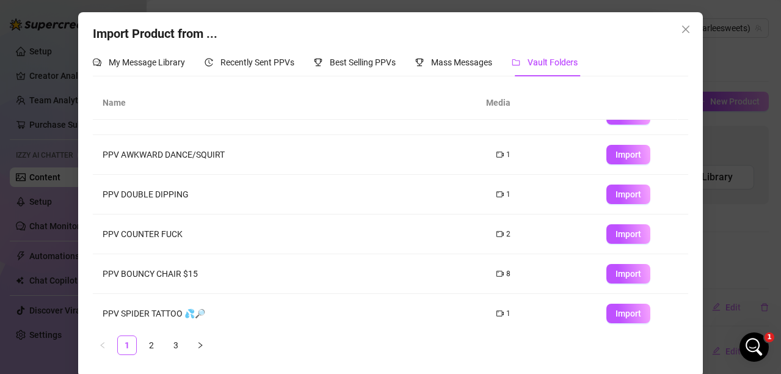
scroll to position [191, 0]
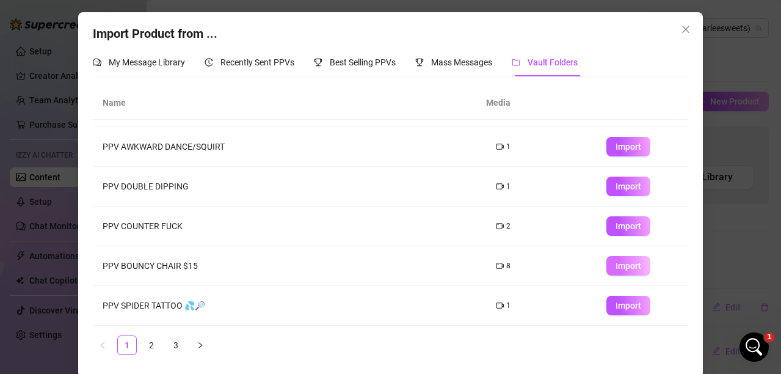
click at [616, 263] on span "Import" at bounding box center [629, 266] width 26 height 10
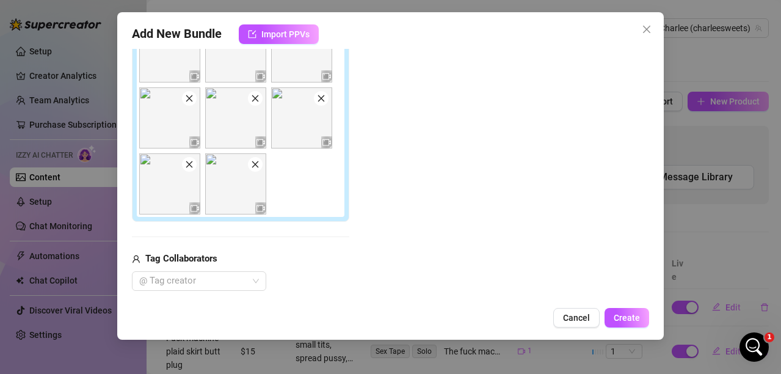
scroll to position [0, 0]
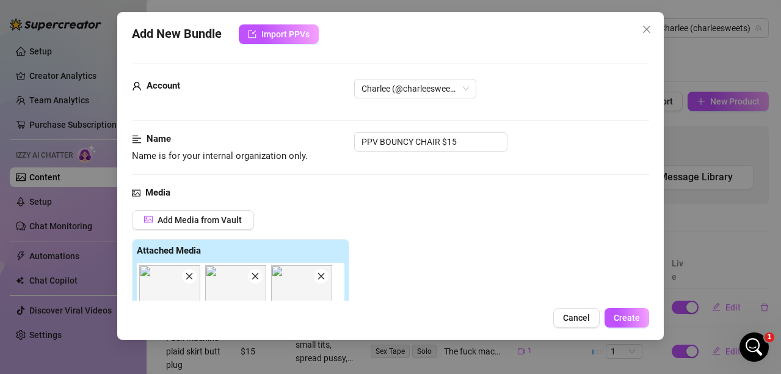
click at [574, 315] on span "Cancel" at bounding box center [576, 318] width 27 height 10
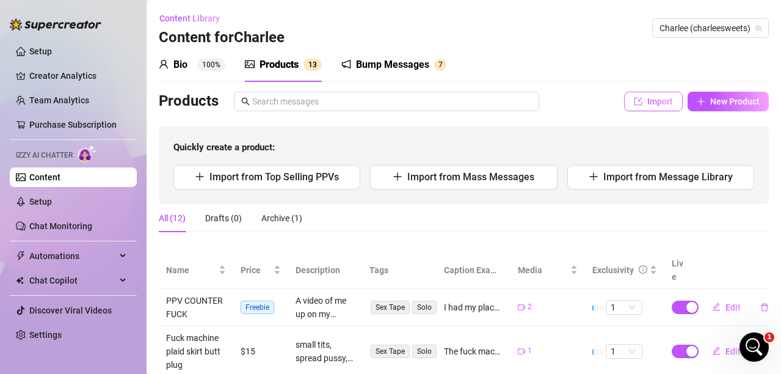
click at [624, 98] on button "Import" at bounding box center [653, 102] width 59 height 20
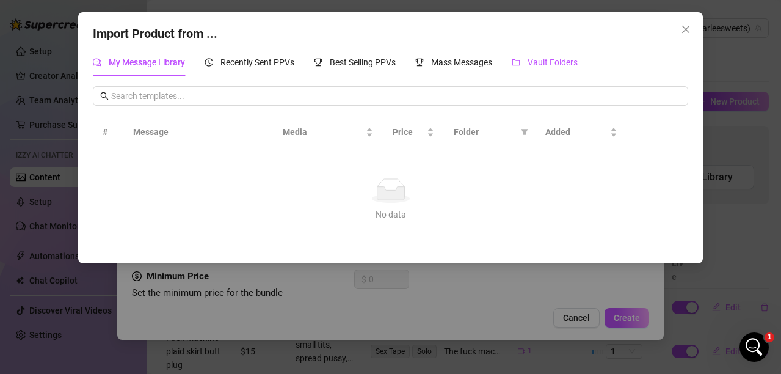
click at [555, 63] on span "Vault Folders" at bounding box center [553, 62] width 50 height 10
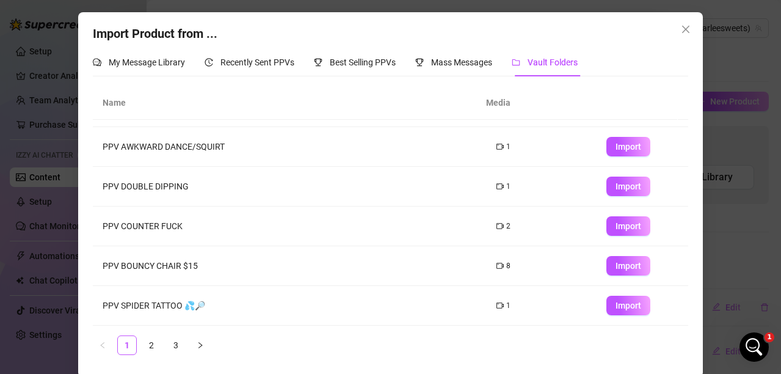
scroll to position [3, 0]
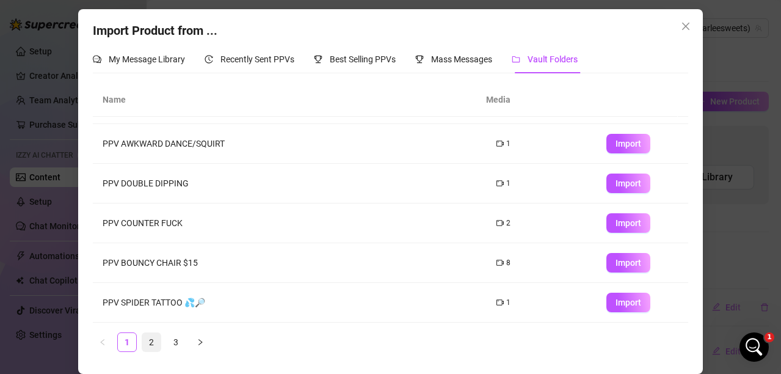
click at [145, 346] on link "2" at bounding box center [151, 342] width 18 height 18
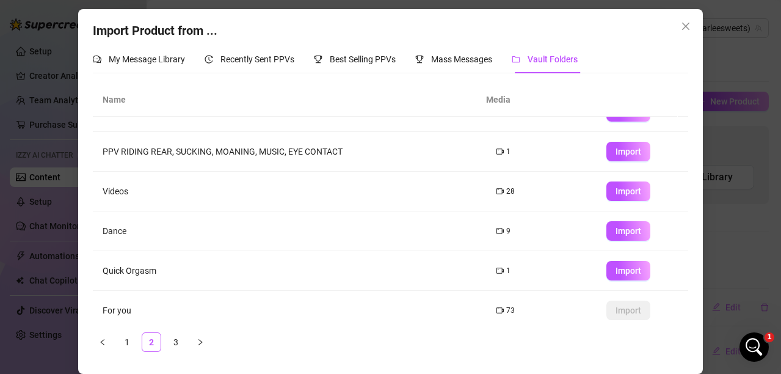
scroll to position [0, 0]
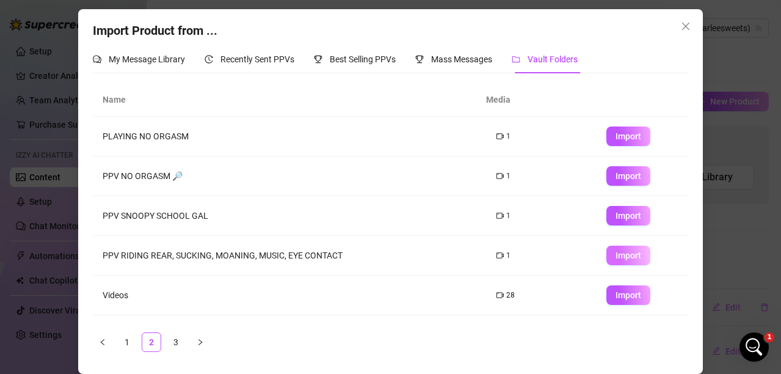
click at [616, 252] on span "Import" at bounding box center [629, 255] width 26 height 10
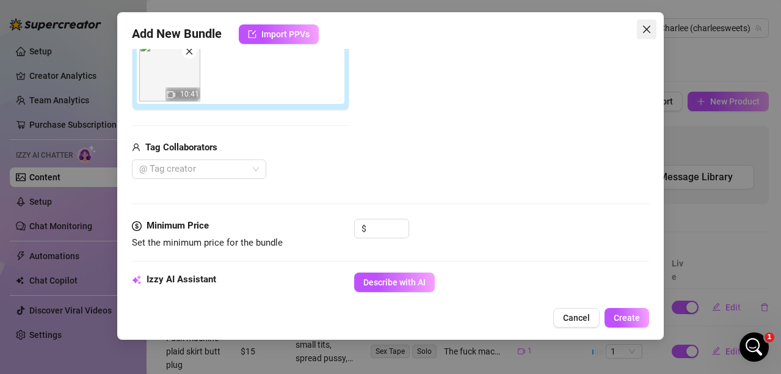
click at [645, 31] on icon "close" at bounding box center [647, 29] width 10 height 10
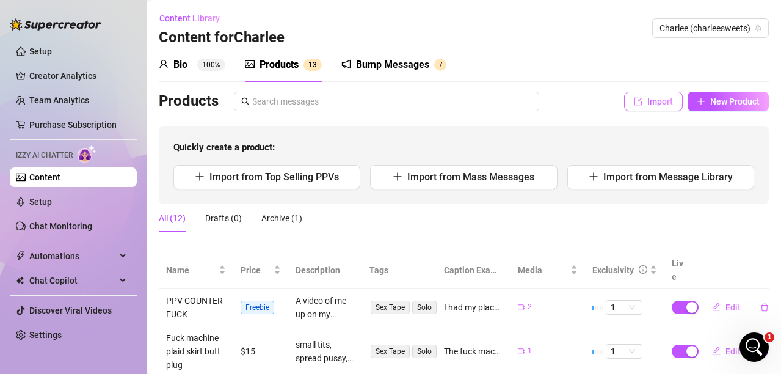
click at [653, 106] on span "Import" at bounding box center [660, 102] width 26 height 10
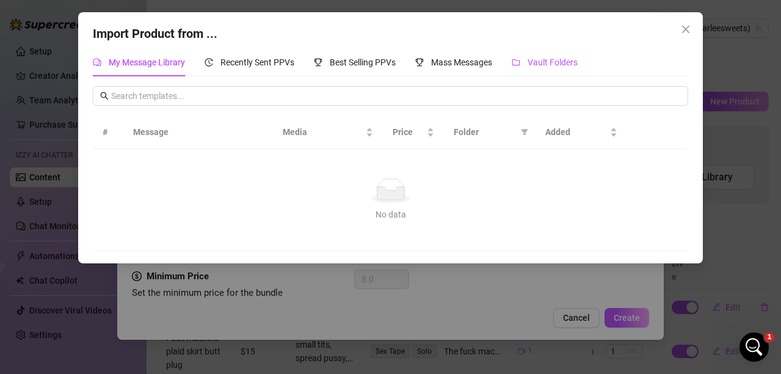
click at [541, 57] on span "Vault Folders" at bounding box center [553, 62] width 50 height 10
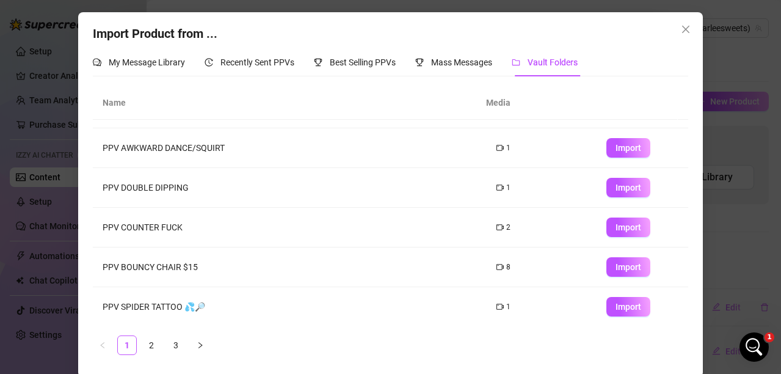
scroll to position [191, 0]
click at [167, 340] on link "3" at bounding box center [176, 345] width 18 height 18
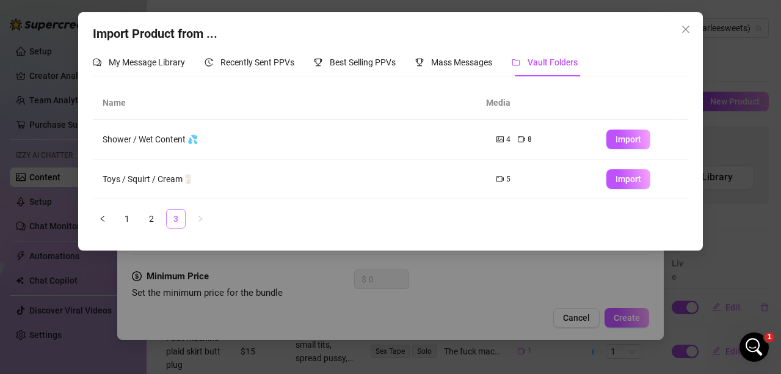
scroll to position [0, 0]
click at [153, 216] on link "2" at bounding box center [151, 218] width 18 height 18
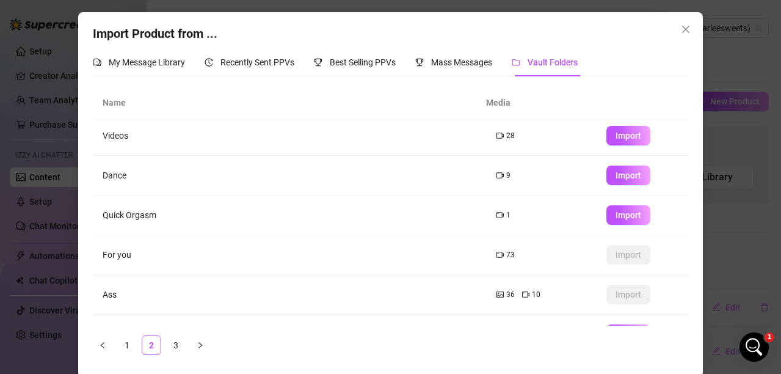
scroll to position [191, 0]
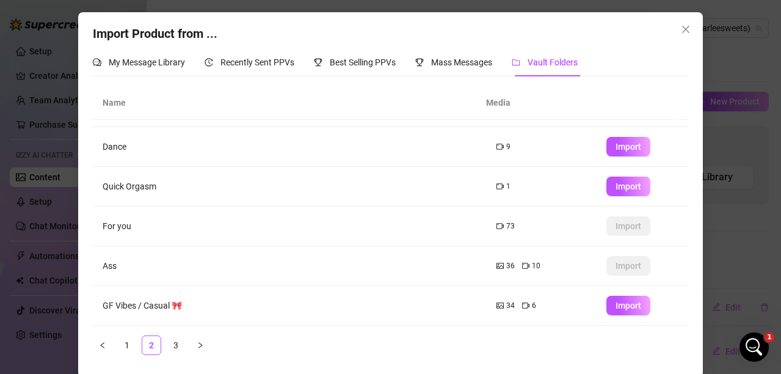
click at [139, 186] on td "Quick Orgasm" at bounding box center [290, 187] width 394 height 40
click at [616, 189] on span "Import" at bounding box center [629, 186] width 26 height 10
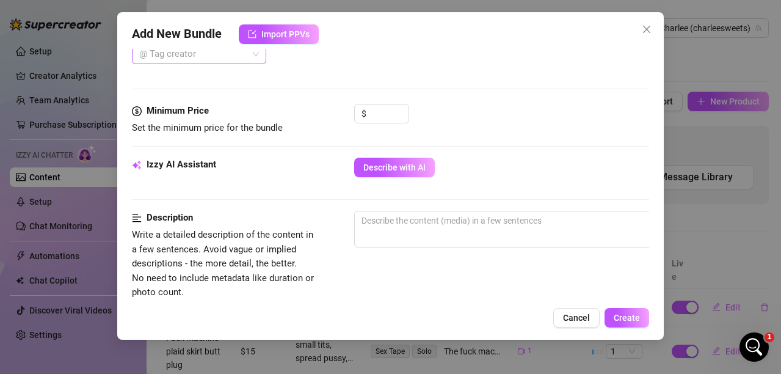
scroll to position [347, 0]
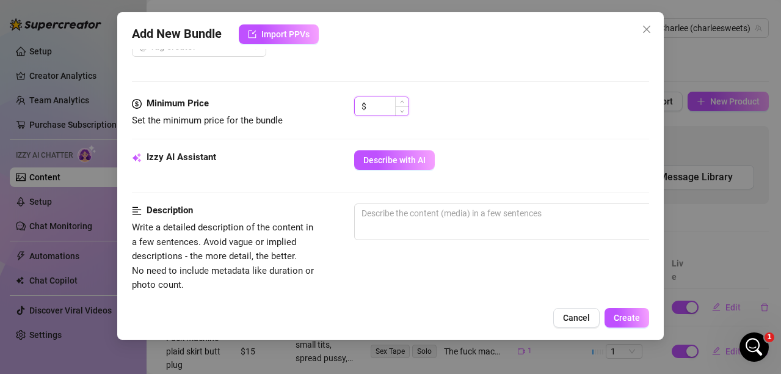
click at [388, 110] on input at bounding box center [389, 106] width 40 height 18
drag, startPoint x: 385, startPoint y: 107, endPoint x: 362, endPoint y: 107, distance: 23.8
click at [362, 107] on div "$ 5" at bounding box center [381, 107] width 55 height 20
click at [393, 209] on textarea at bounding box center [568, 213] width 426 height 18
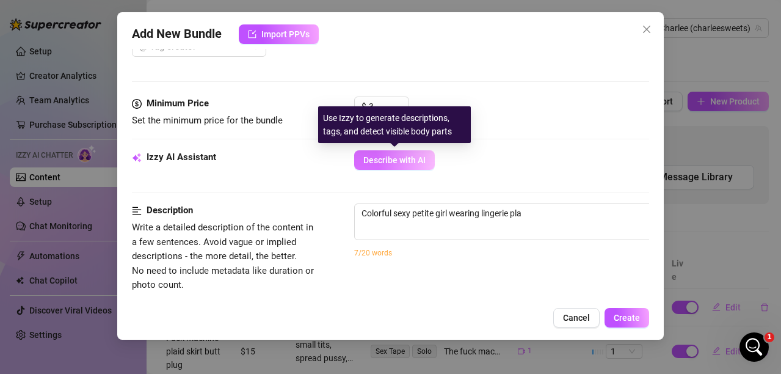
click at [398, 169] on button "Describe with AI" at bounding box center [394, 160] width 81 height 20
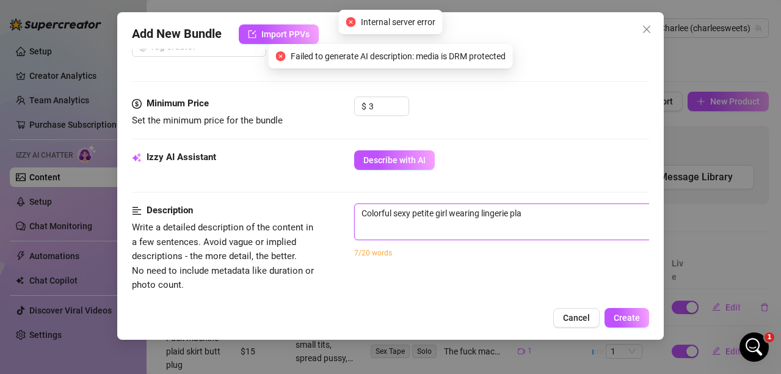
click at [537, 208] on textarea "Colorful sexy petite girl wearing lingerie pla" at bounding box center [568, 213] width 426 height 18
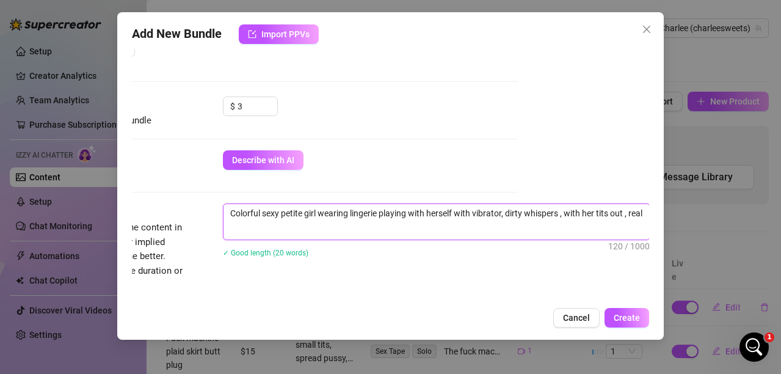
scroll to position [0, 0]
click at [247, 228] on textarea "Colorful sexy petite girl wearing lingerie playing with herself with vibrator, …" at bounding box center [437, 220] width 426 height 32
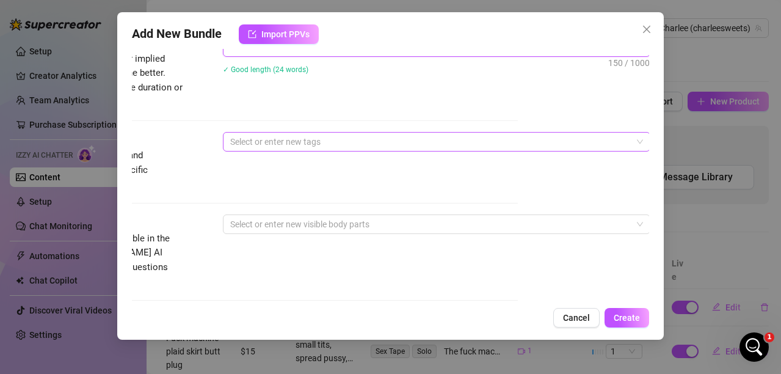
click at [279, 138] on div at bounding box center [430, 141] width 410 height 17
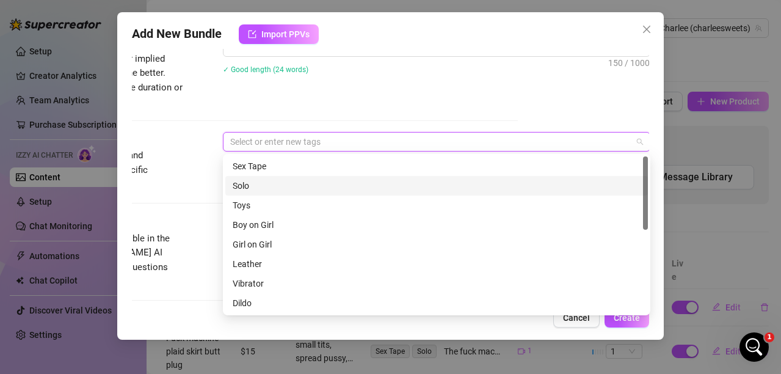
click at [239, 186] on div "Solo" at bounding box center [437, 185] width 408 height 13
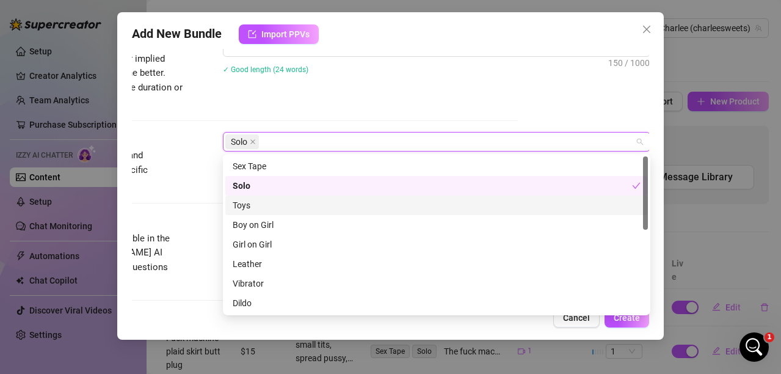
click at [240, 205] on div "Toys" at bounding box center [437, 204] width 408 height 13
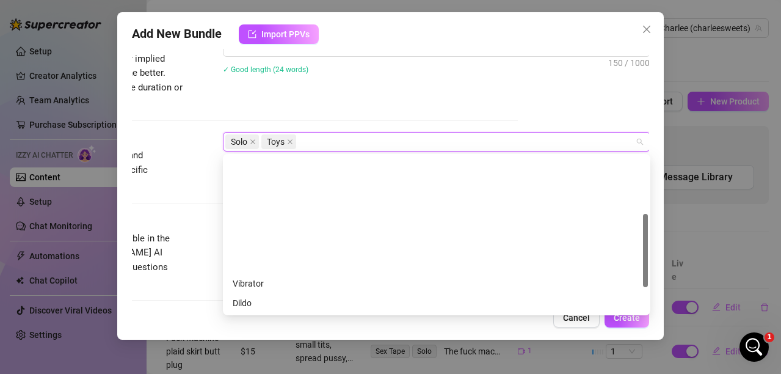
scroll to position [122, 0]
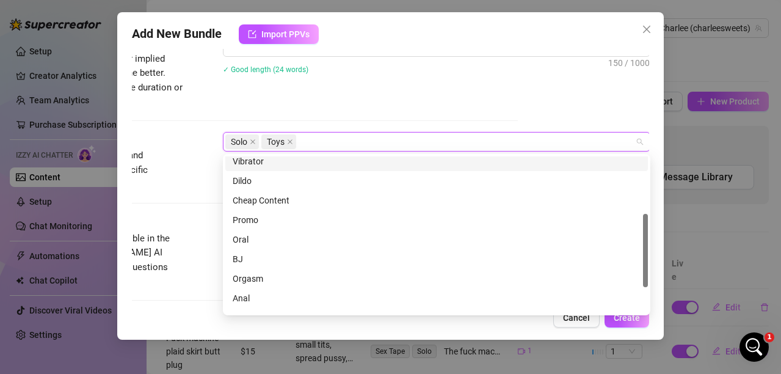
click at [249, 160] on div "Vibrator" at bounding box center [437, 161] width 408 height 13
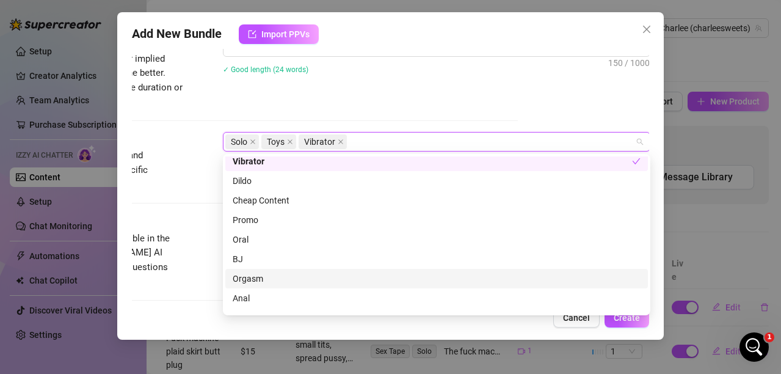
click at [241, 281] on div "Orgasm" at bounding box center [437, 278] width 408 height 13
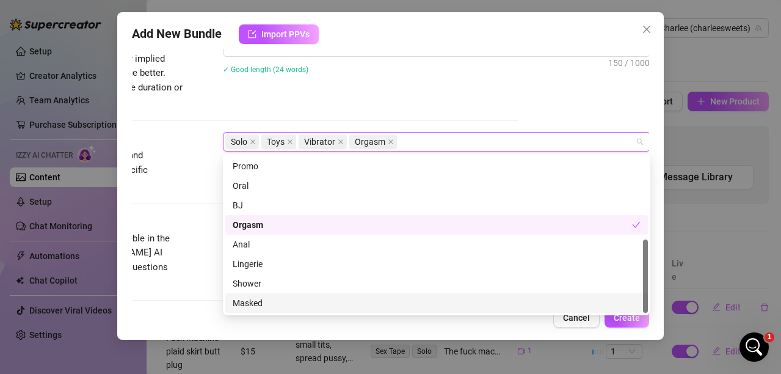
click at [452, 329] on div "Add New Bundle Import PPVs Account Charlee (@charleesweets) Name Name is for yo…" at bounding box center [390, 175] width 547 height 327
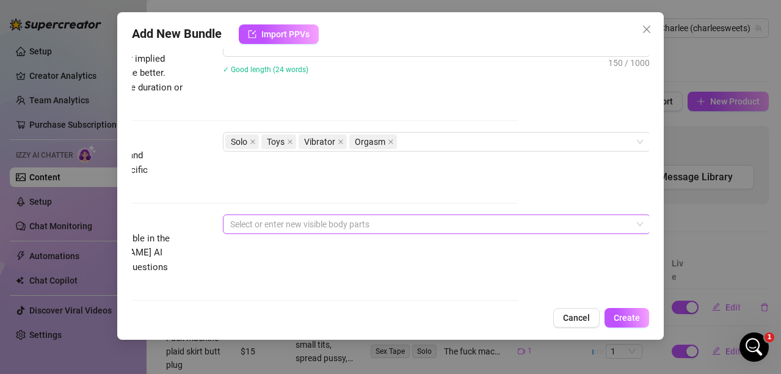
click at [333, 219] on div at bounding box center [430, 224] width 410 height 17
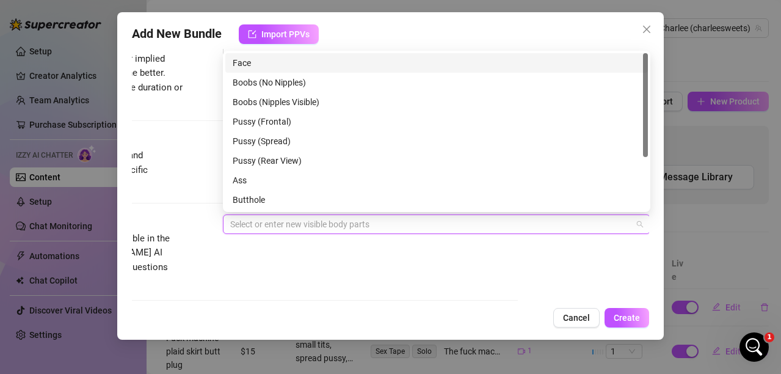
click at [244, 64] on div "Face" at bounding box center [437, 62] width 408 height 13
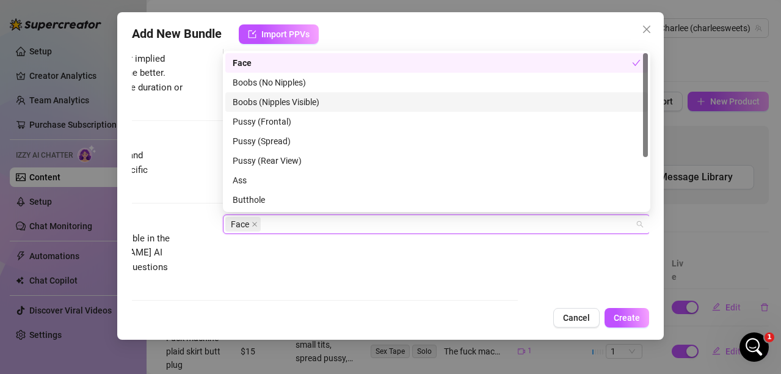
click at [260, 101] on div "Boobs (Nipples Visible)" at bounding box center [437, 101] width 408 height 13
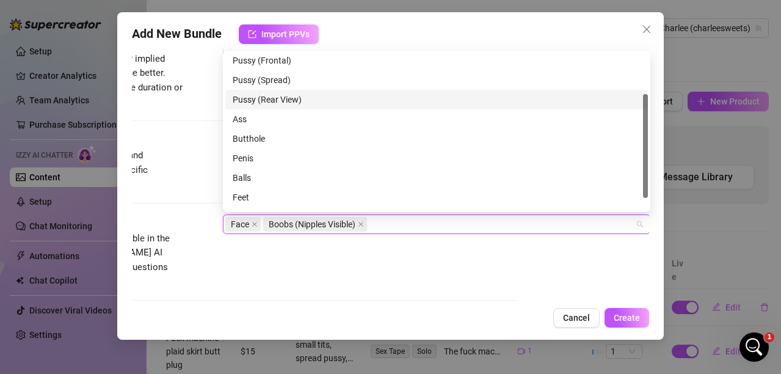
scroll to position [78, 0]
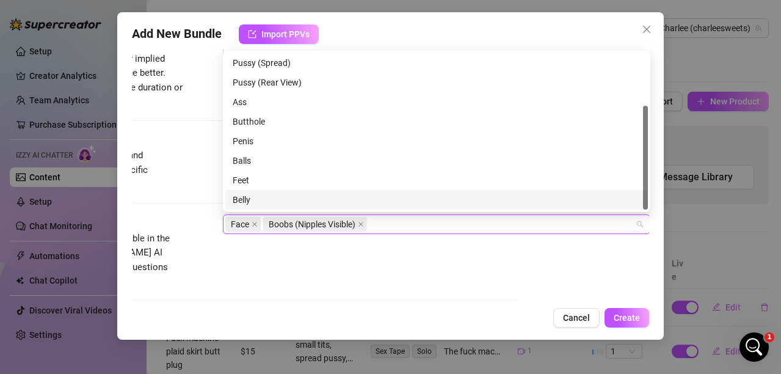
click at [247, 195] on div "Belly" at bounding box center [437, 199] width 408 height 13
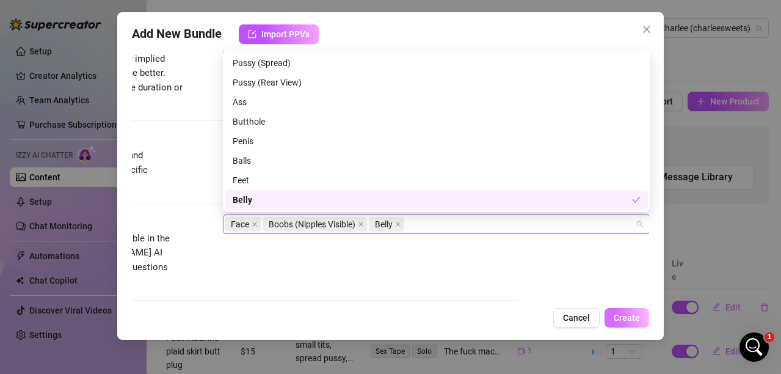
click at [637, 316] on span "Create" at bounding box center [627, 318] width 26 height 10
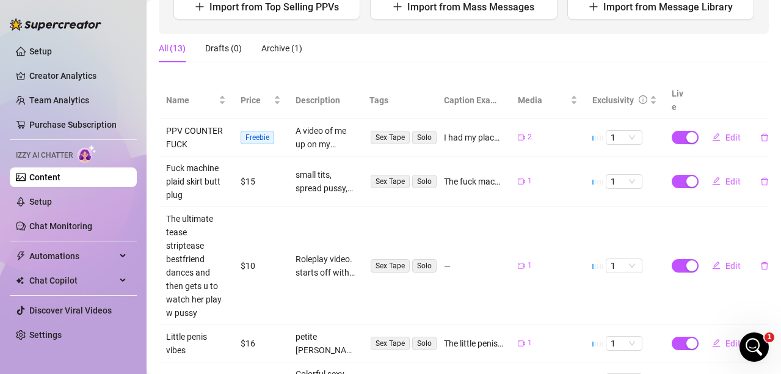
scroll to position [12, 0]
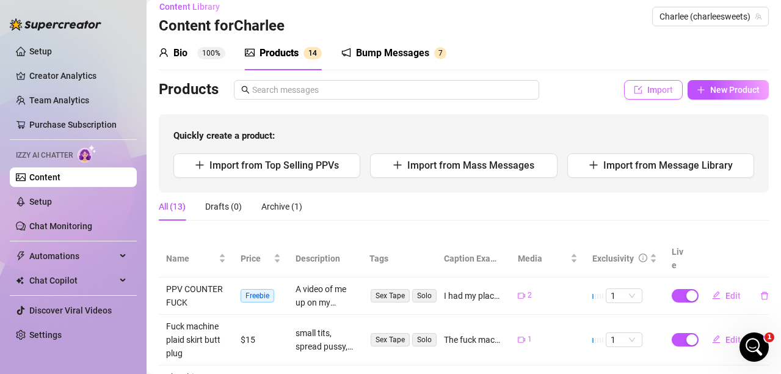
click at [635, 86] on icon "import" at bounding box center [639, 90] width 8 height 8
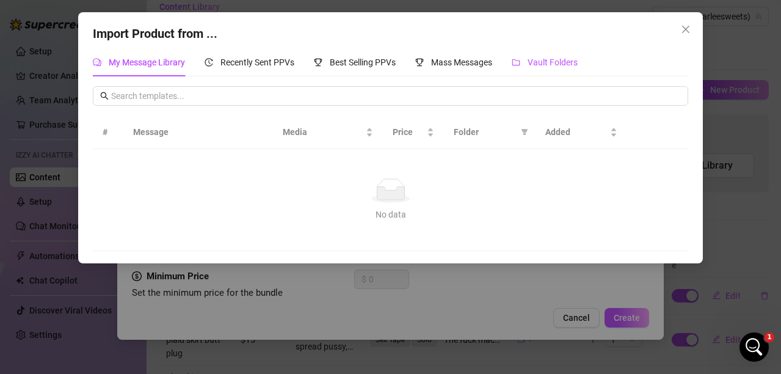
click at [546, 57] on span "Vault Folders" at bounding box center [553, 62] width 50 height 10
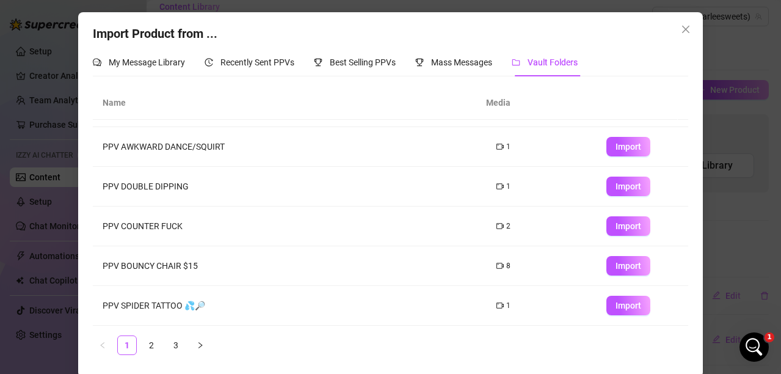
scroll to position [3, 0]
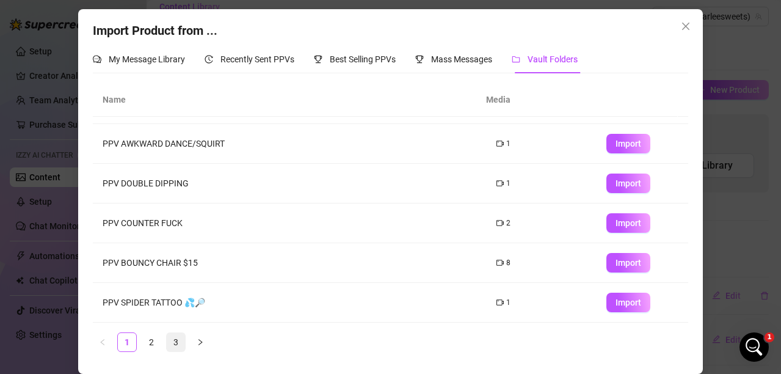
click at [173, 343] on link "3" at bounding box center [176, 342] width 18 height 18
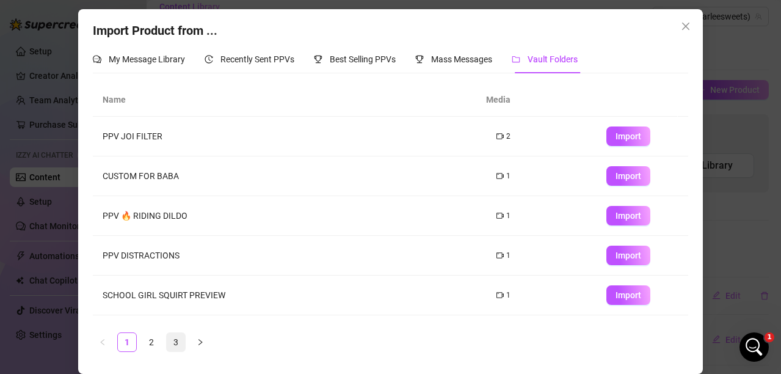
scroll to position [0, 0]
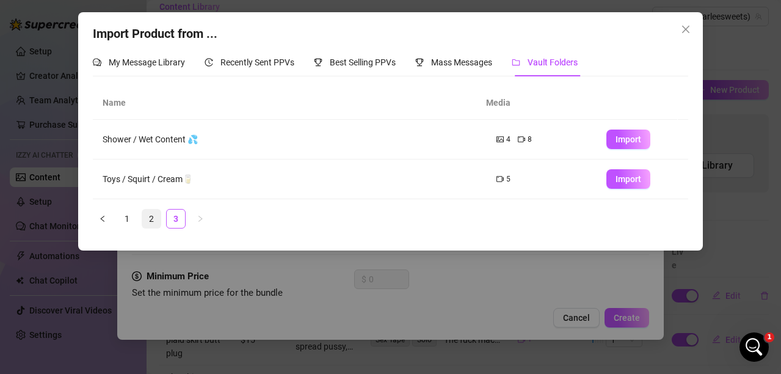
click at [157, 214] on link "2" at bounding box center [151, 218] width 18 height 18
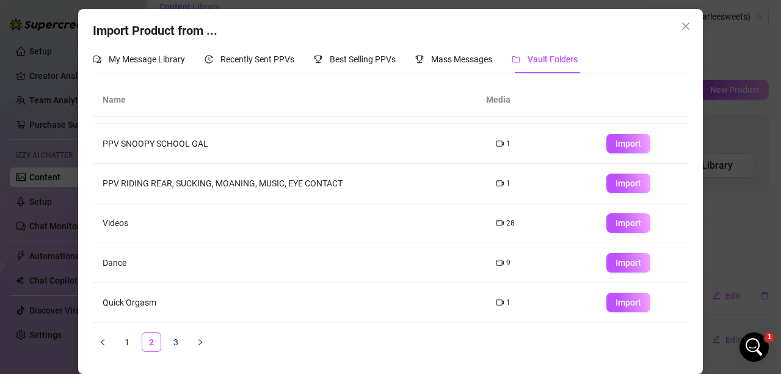
scroll to position [69, 0]
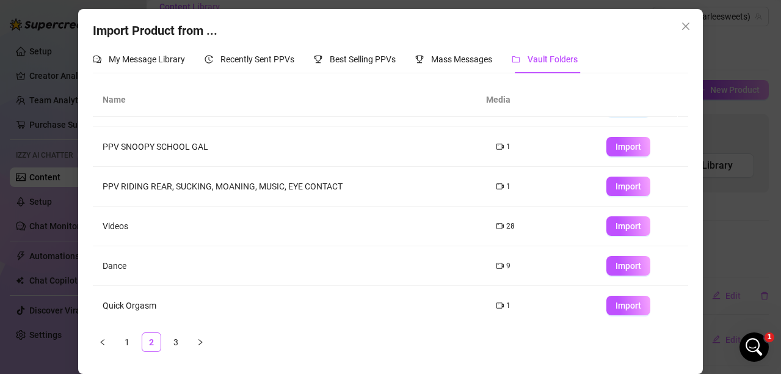
click at [114, 269] on td "Dance" at bounding box center [290, 266] width 394 height 40
click at [617, 267] on span "Import" at bounding box center [629, 266] width 26 height 10
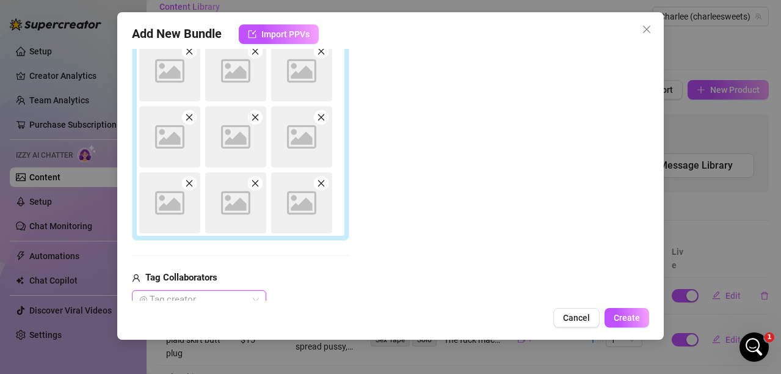
scroll to position [0, 0]
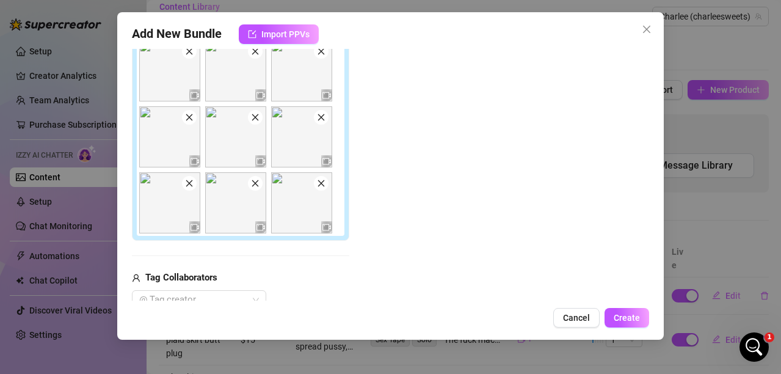
click at [192, 56] on span at bounding box center [189, 51] width 15 height 15
click at [257, 59] on img at bounding box center [235, 70] width 61 height 61
click at [322, 53] on icon "close" at bounding box center [321, 51] width 7 height 7
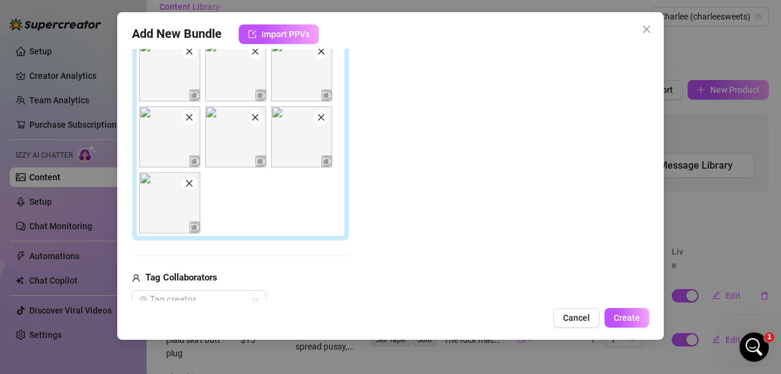
click at [256, 60] on img at bounding box center [235, 70] width 61 height 61
click at [320, 57] on span at bounding box center [321, 51] width 15 height 15
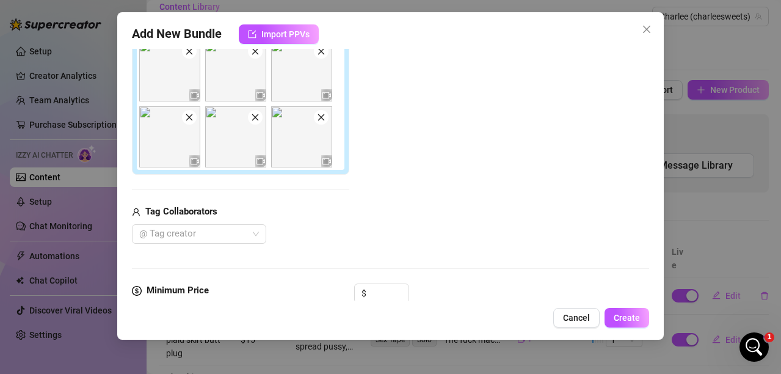
click at [320, 57] on span at bounding box center [321, 51] width 15 height 15
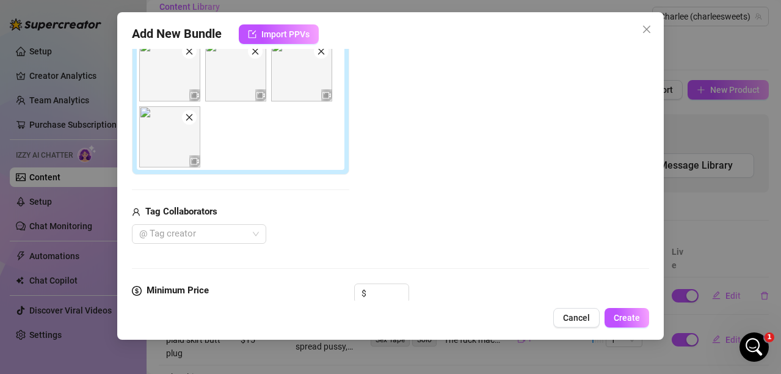
click at [320, 57] on span at bounding box center [321, 51] width 15 height 15
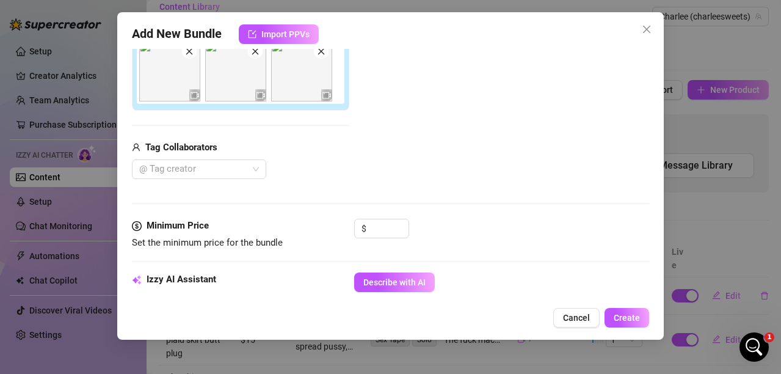
click at [320, 57] on span at bounding box center [321, 51] width 15 height 15
click at [257, 53] on icon "close" at bounding box center [255, 51] width 7 height 7
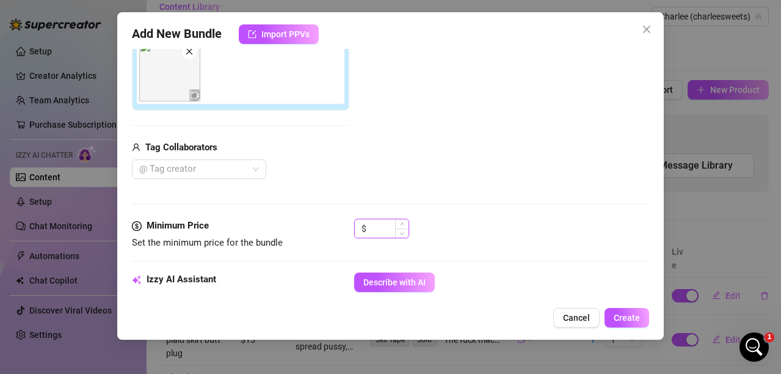
click at [375, 232] on input at bounding box center [389, 228] width 40 height 18
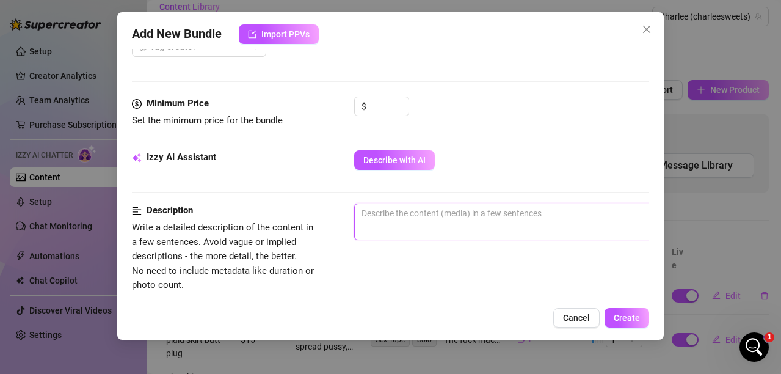
click at [410, 209] on textarea at bounding box center [568, 213] width 426 height 18
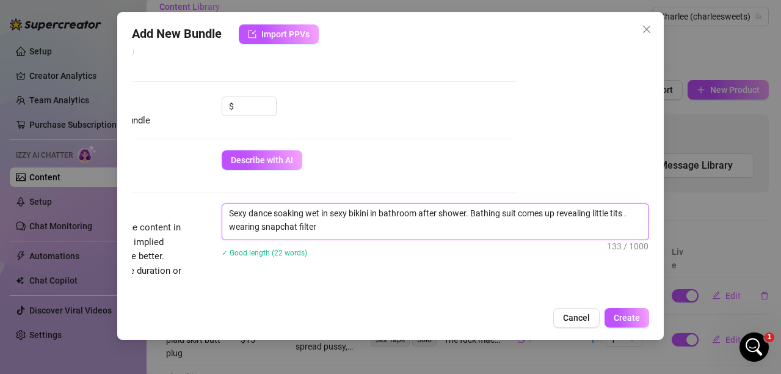
scroll to position [469, 133]
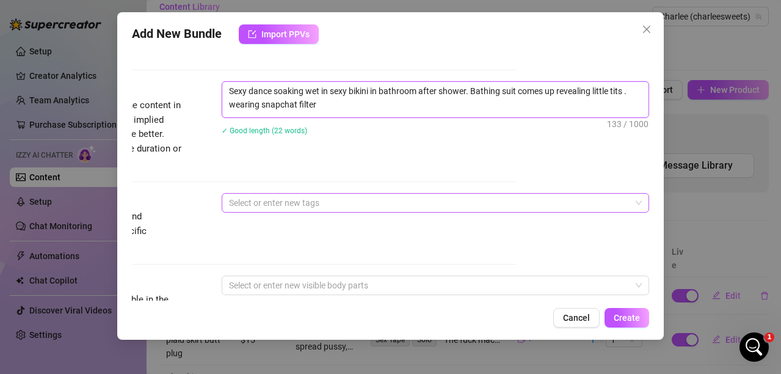
click at [395, 203] on div at bounding box center [429, 202] width 410 height 17
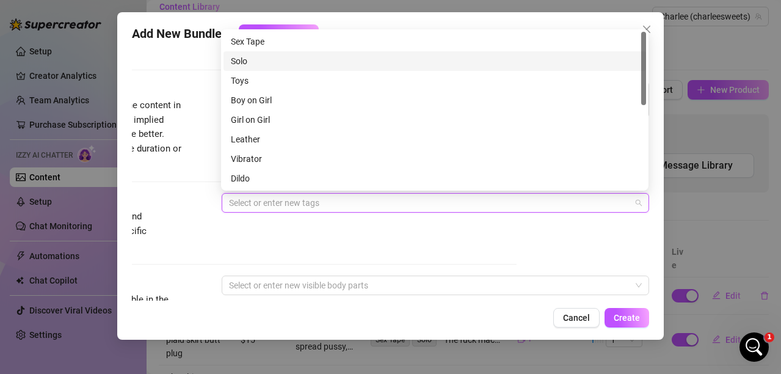
click at [239, 59] on div "Solo" at bounding box center [435, 60] width 408 height 13
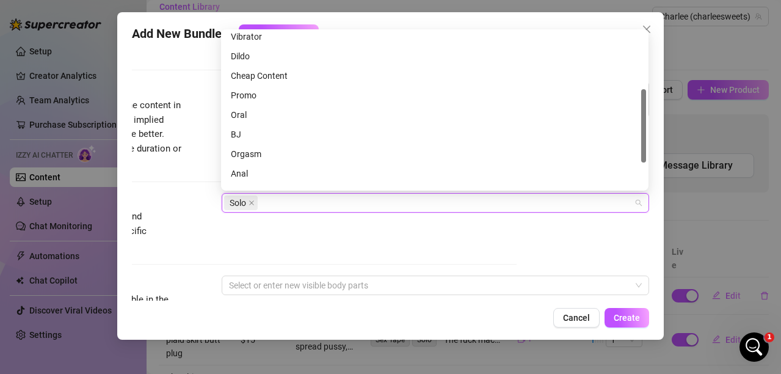
scroll to position [176, 0]
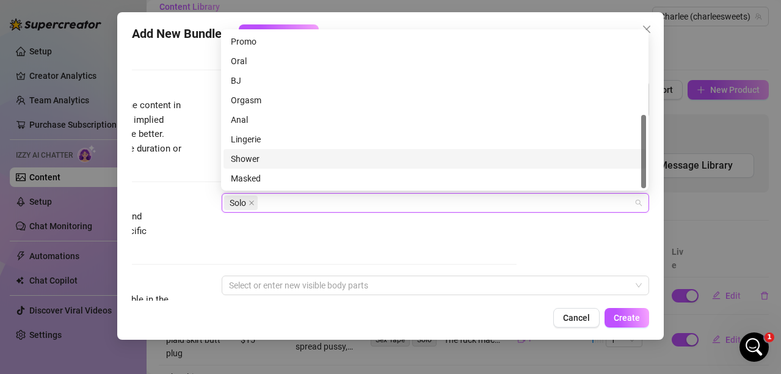
click at [267, 158] on div "Shower" at bounding box center [435, 158] width 408 height 13
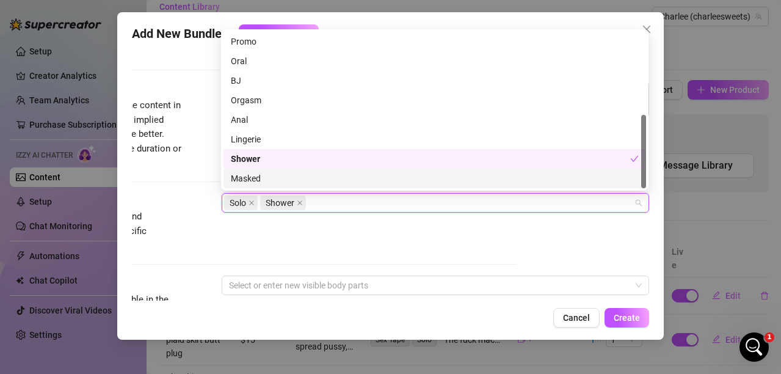
click at [269, 227] on div "Tags Simple keywords that describe and summarize the content, like specific fet…" at bounding box center [257, 223] width 517 height 60
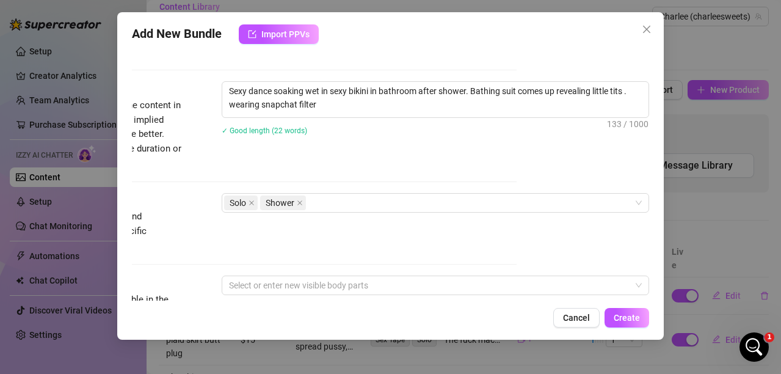
scroll to position [591, 133]
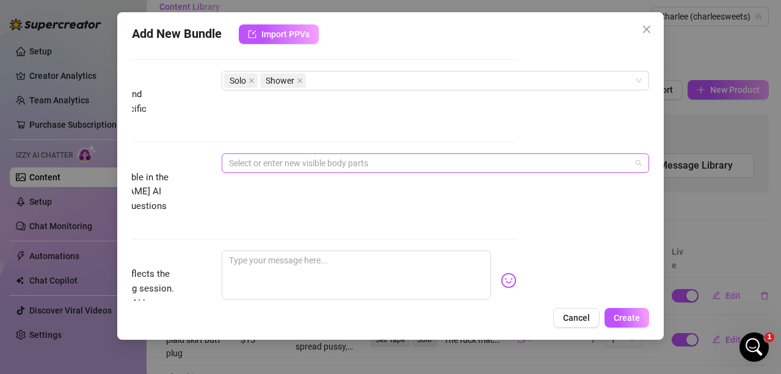
click at [351, 170] on div at bounding box center [429, 163] width 410 height 17
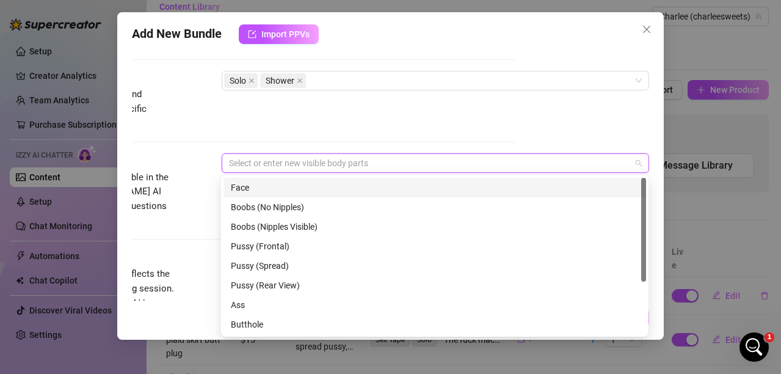
click at [269, 189] on div "Face" at bounding box center [435, 187] width 408 height 13
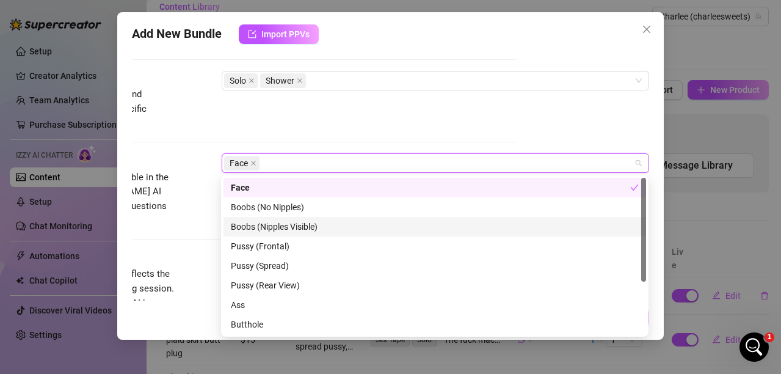
click at [288, 228] on div "Boobs (Nipples Visible)" at bounding box center [435, 226] width 408 height 13
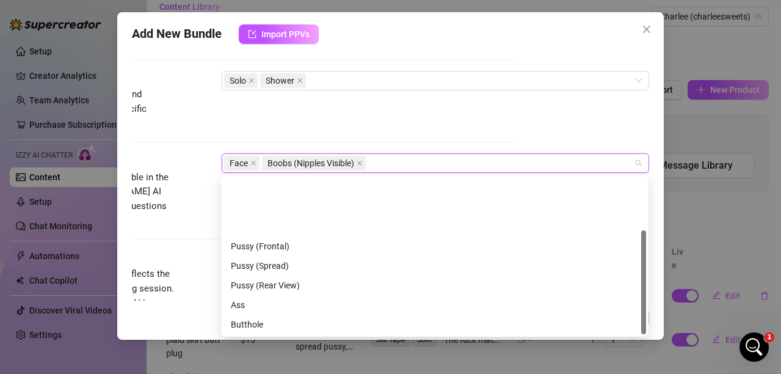
scroll to position [78, 0]
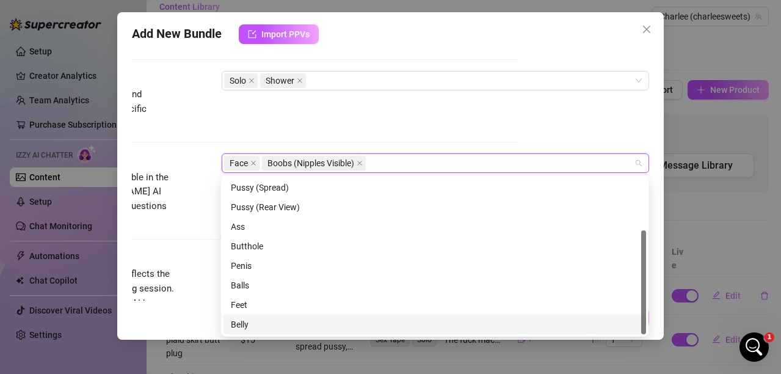
click at [235, 327] on div "Belly" at bounding box center [435, 324] width 408 height 13
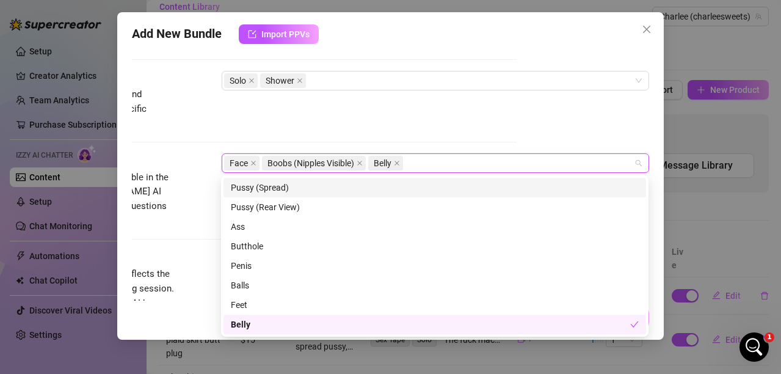
click at [538, 116] on div "Account Charlee (@charleesweets) Name Name is for your internal organization on…" at bounding box center [390, 175] width 517 height 252
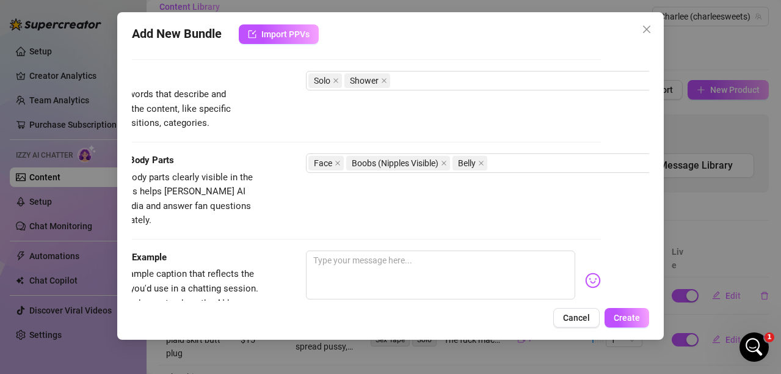
scroll to position [591, 51]
click at [368, 250] on textarea at bounding box center [438, 274] width 269 height 49
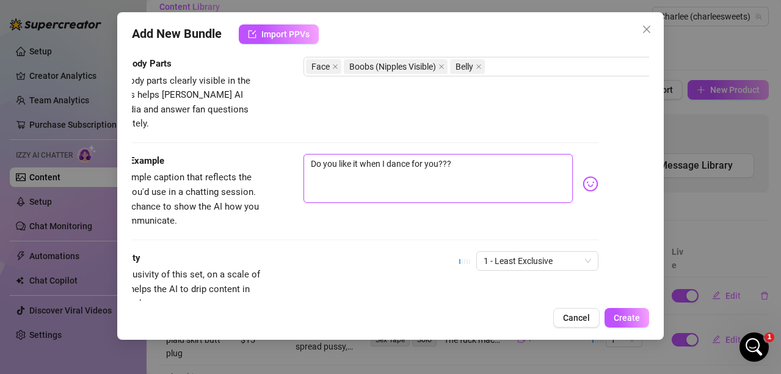
scroll to position [785, 51]
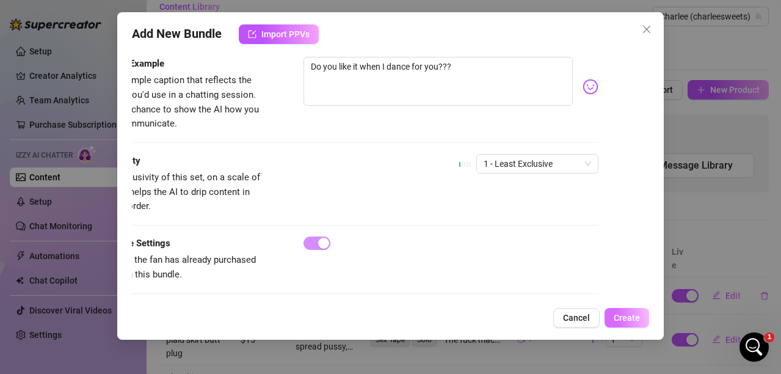
click at [621, 313] on span "Create" at bounding box center [627, 318] width 26 height 10
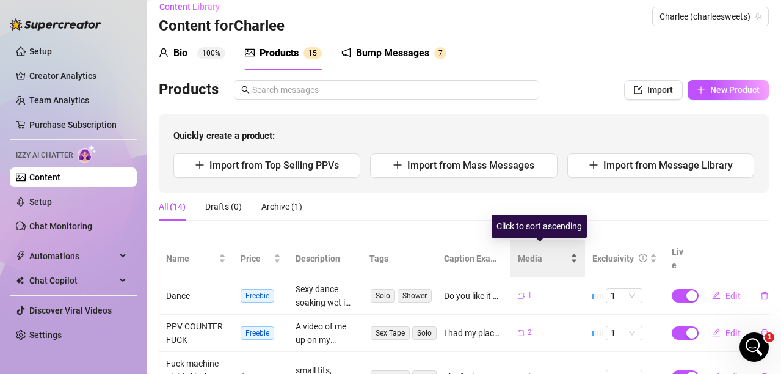
scroll to position [73, 0]
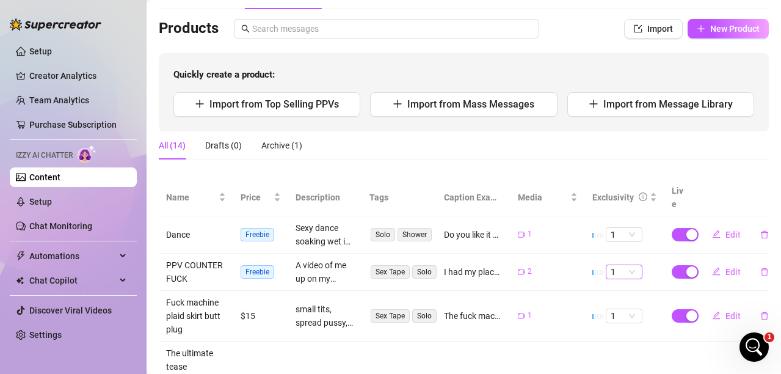
click at [613, 265] on span "1" at bounding box center [624, 271] width 27 height 13
click at [608, 315] on div "3" at bounding box center [614, 319] width 17 height 13
